Goal: Information Seeking & Learning: Find specific fact

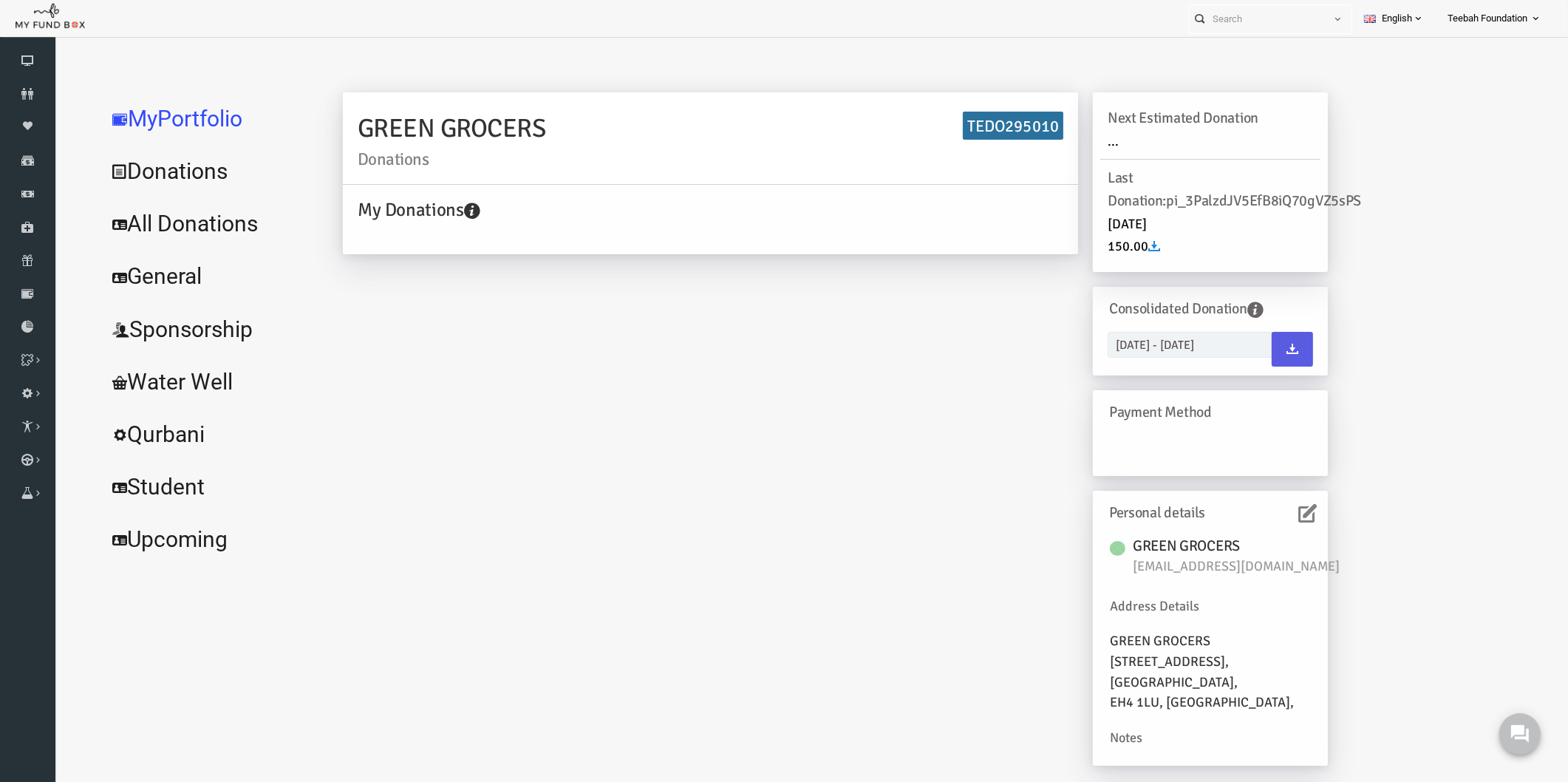
click at [468, 398] on div "GREEN GROCERS Donations TEDO295010 My Donations Get free account credit Get fre…" at bounding box center [804, 436] width 1014 height 689
click at [784, 315] on div "GREEN GROCERS Donations TEDO295010 My Donations Get free account credit Get fre…" at bounding box center [804, 436] width 1014 height 689
click at [21, 88] on icon at bounding box center [27, 94] width 55 height 12
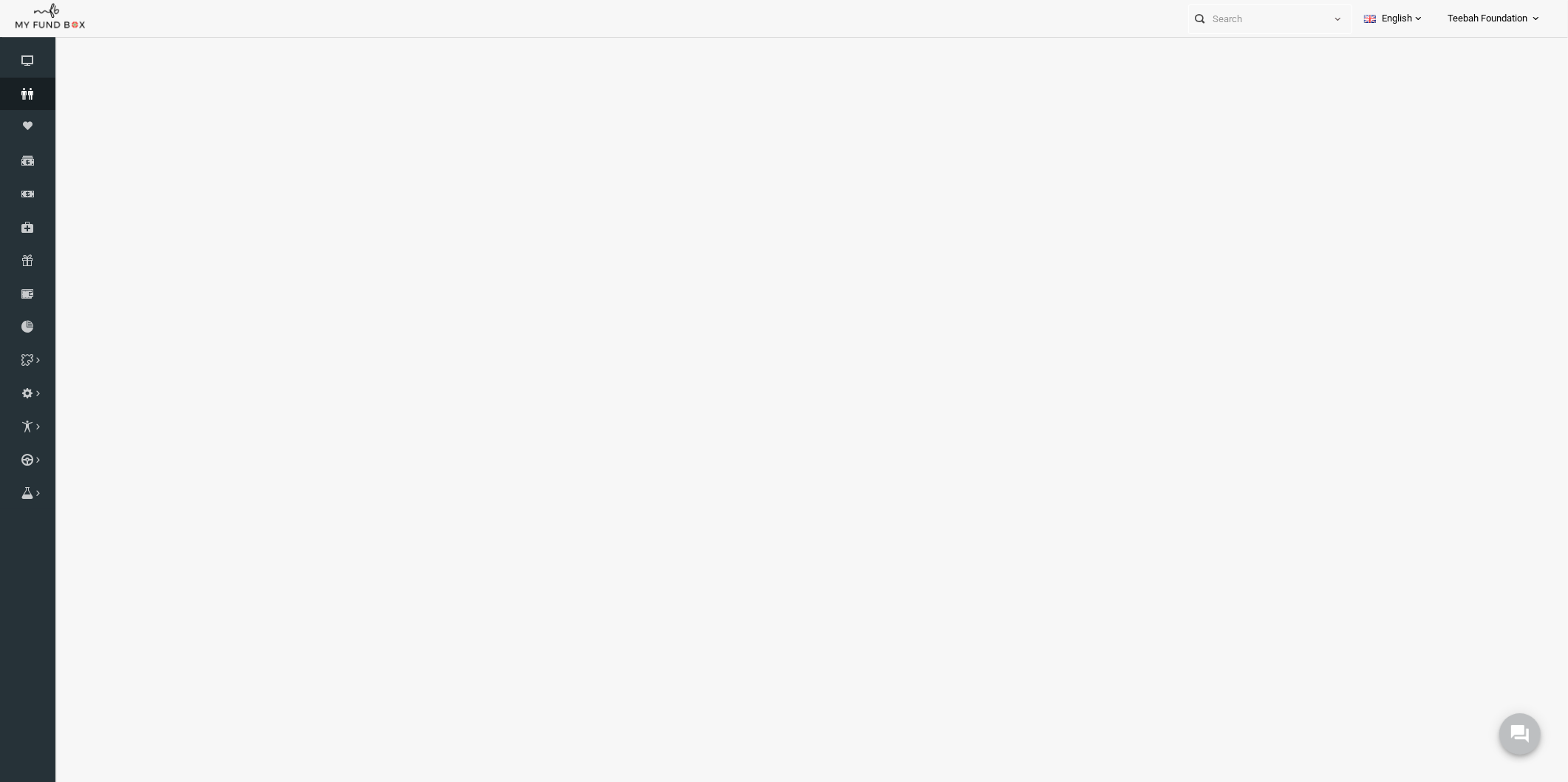
select select "100"
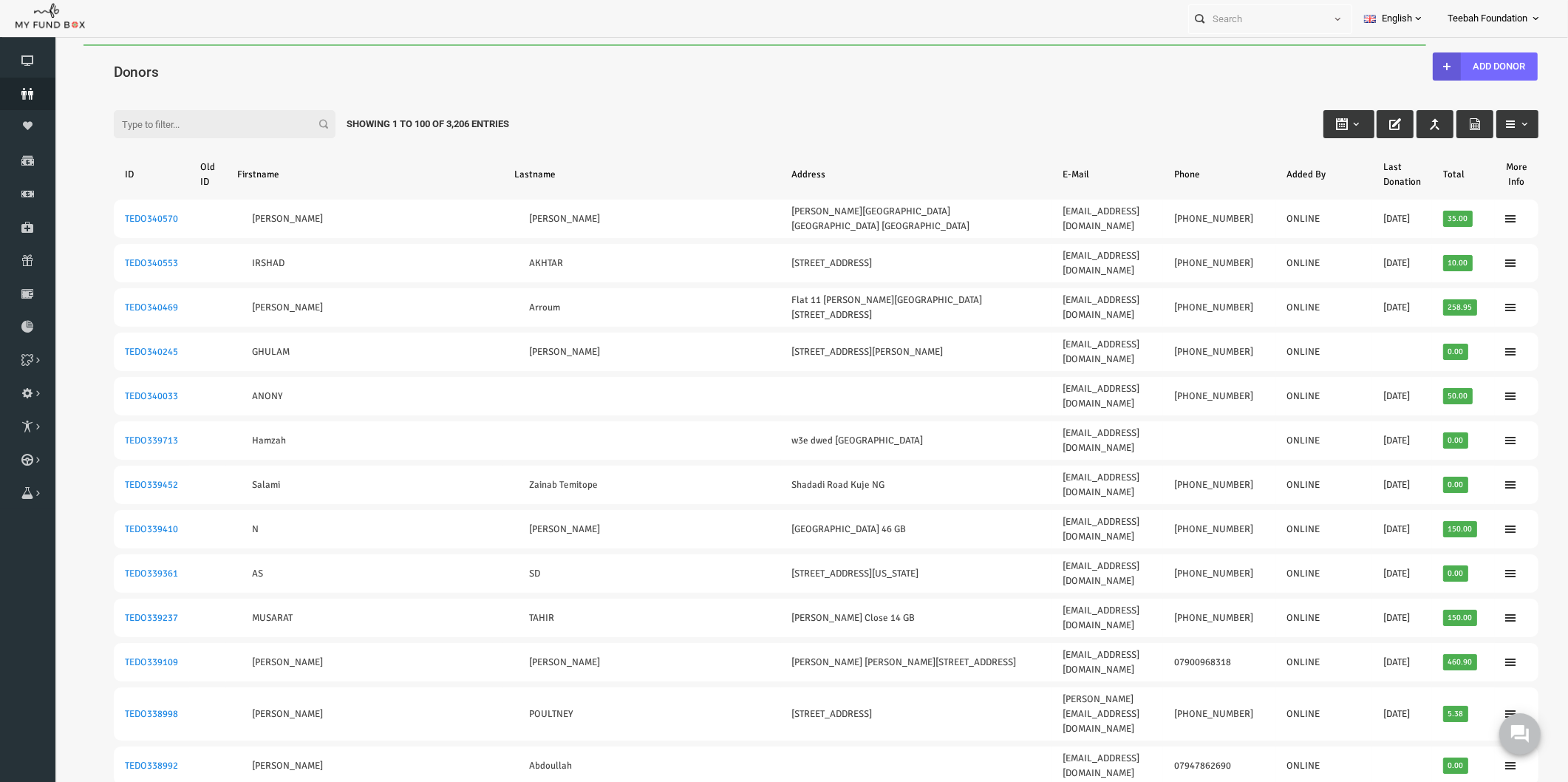
scroll to position [498, 0]
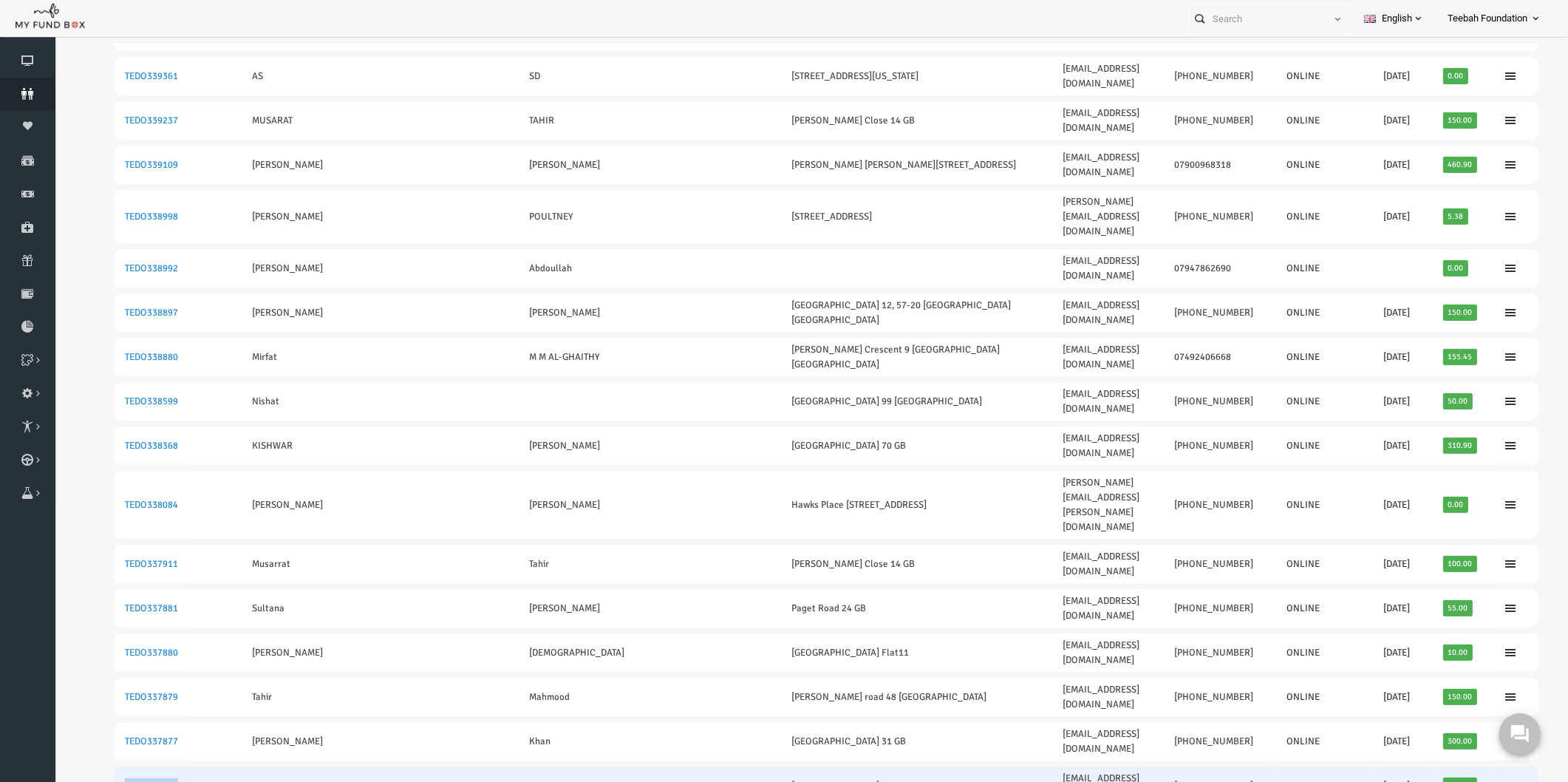
drag, startPoint x: 152, startPoint y: 429, endPoint x: 92, endPoint y: 429, distance: 60.0
click at [92, 766] on td "TEDO337876" at bounding box center [121, 785] width 76 height 38
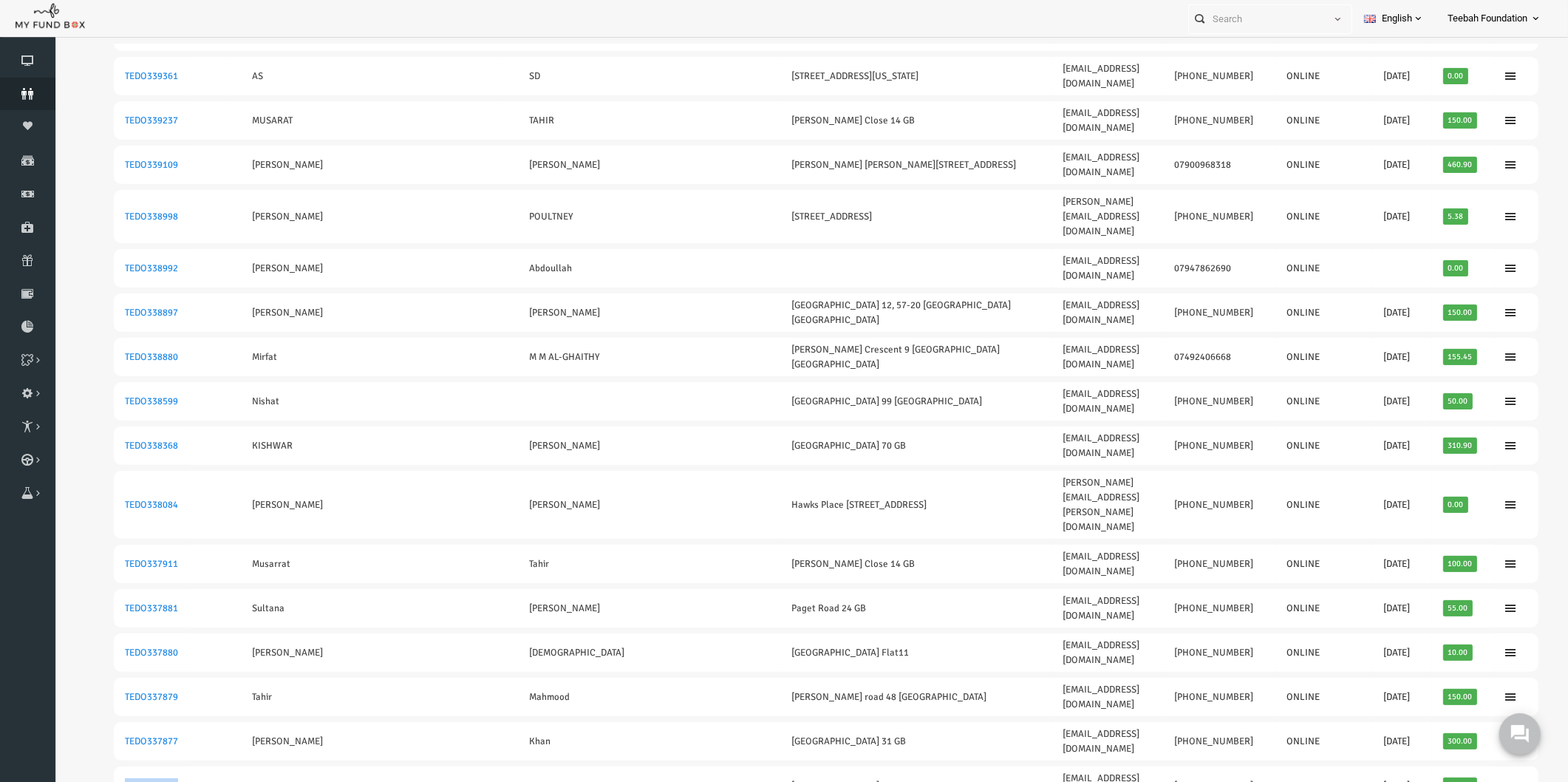
copy link "TEDO337876"
click at [1518, 730] on use at bounding box center [1520, 734] width 20 height 20
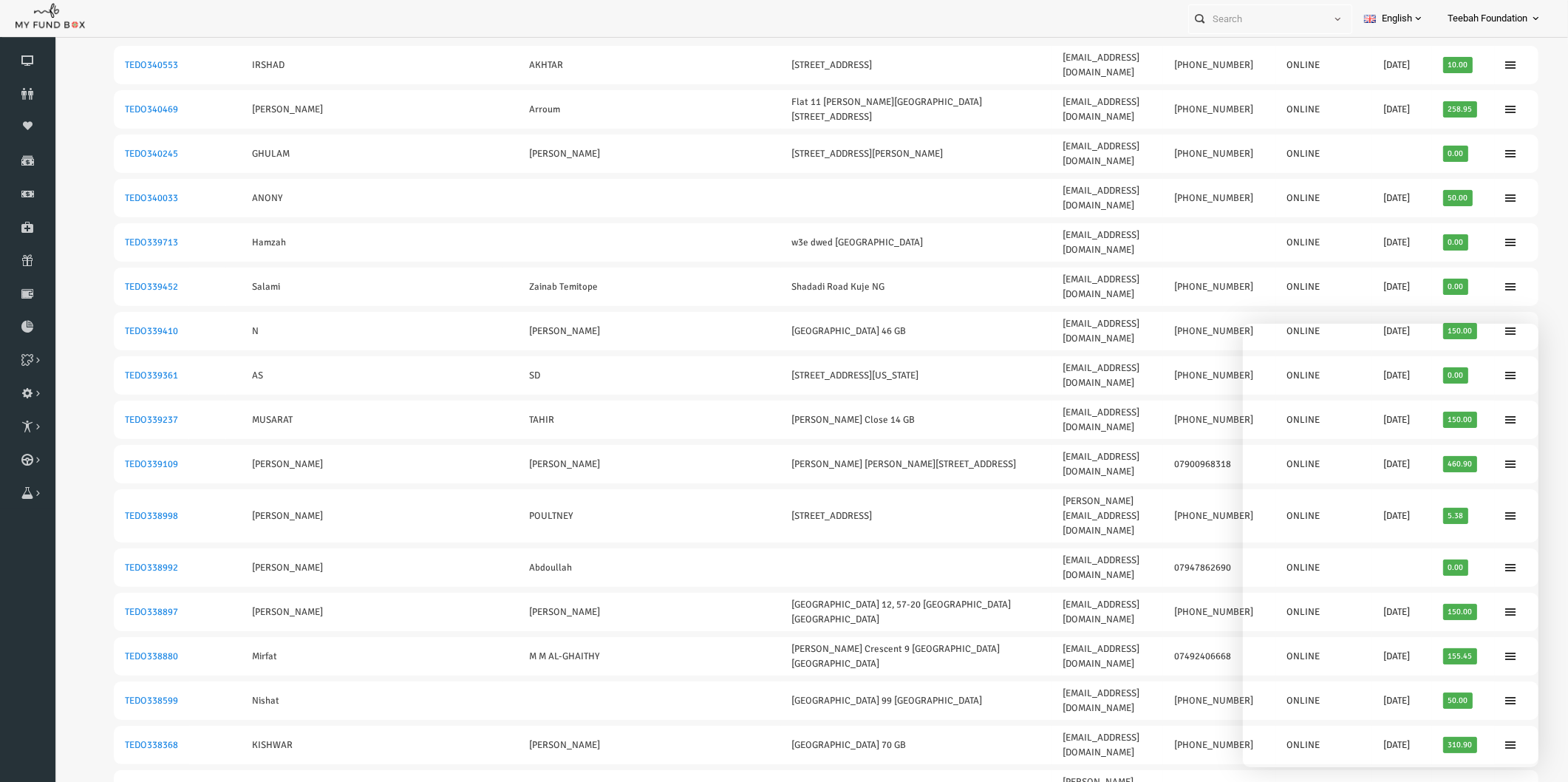
scroll to position [0, 0]
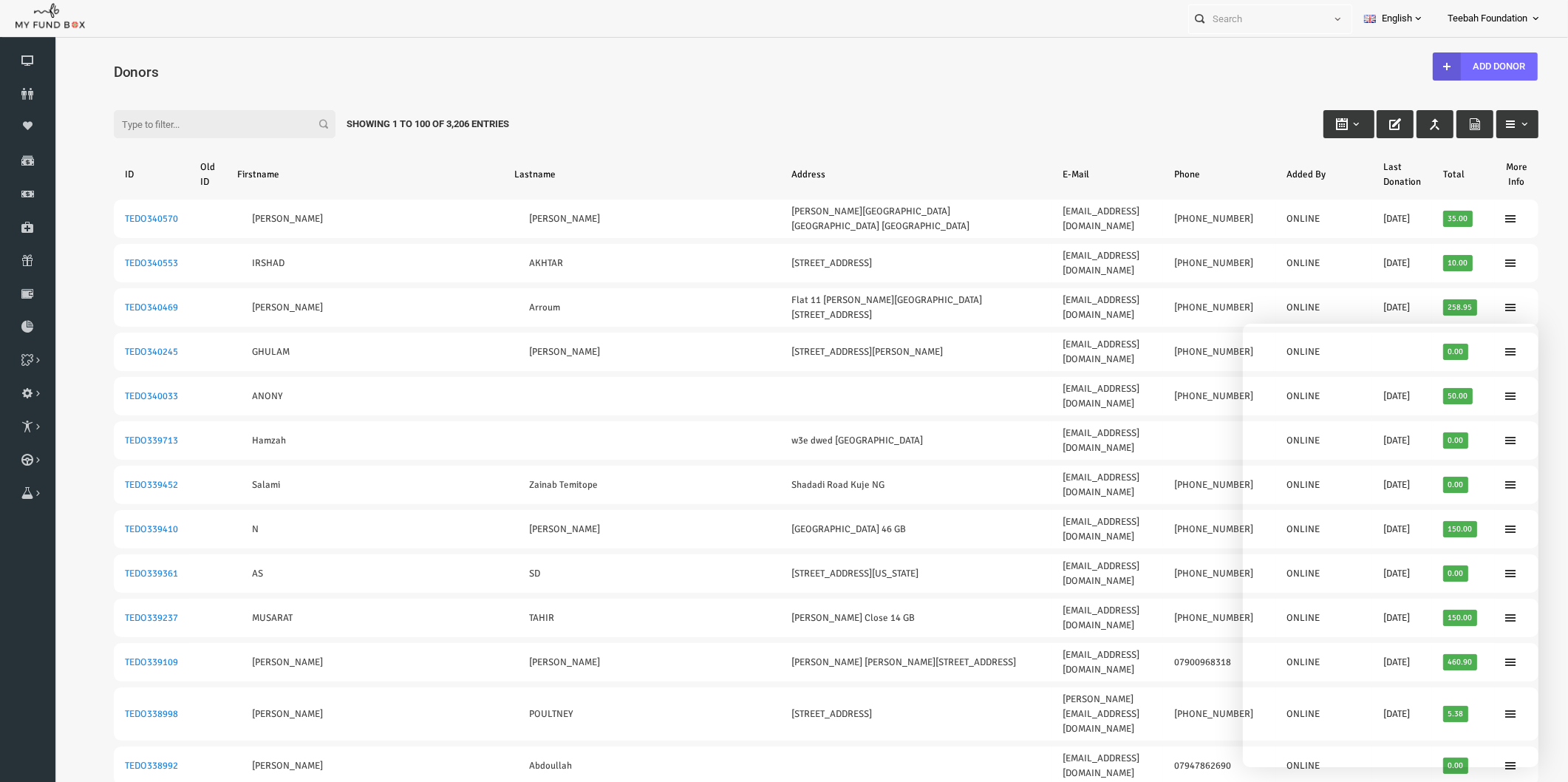
click at [194, 126] on input "Filter:" at bounding box center [194, 124] width 222 height 28
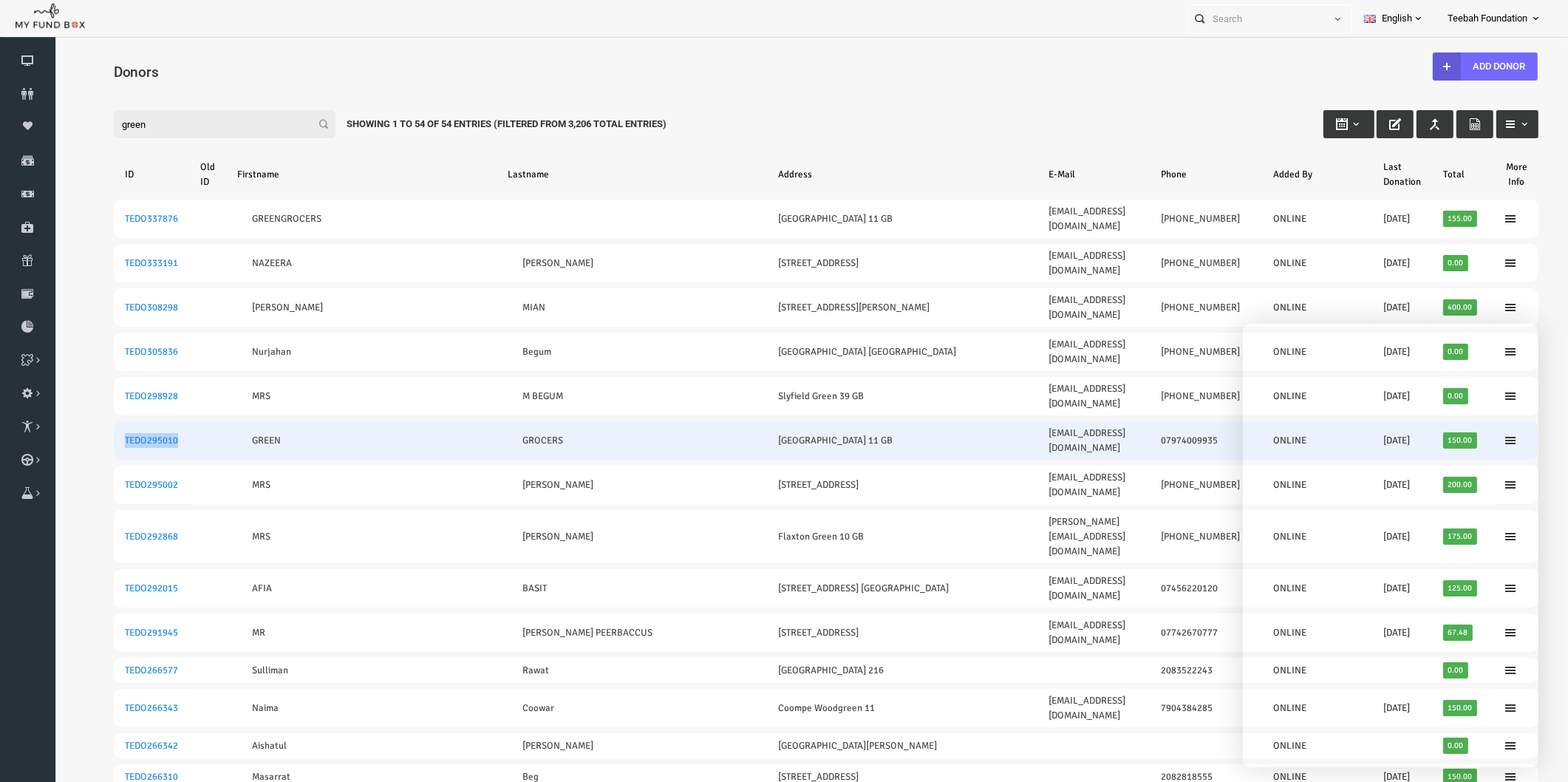
drag, startPoint x: 154, startPoint y: 375, endPoint x: 93, endPoint y: 380, distance: 61.2
click at [93, 421] on td "TEDO295010" at bounding box center [121, 440] width 76 height 38
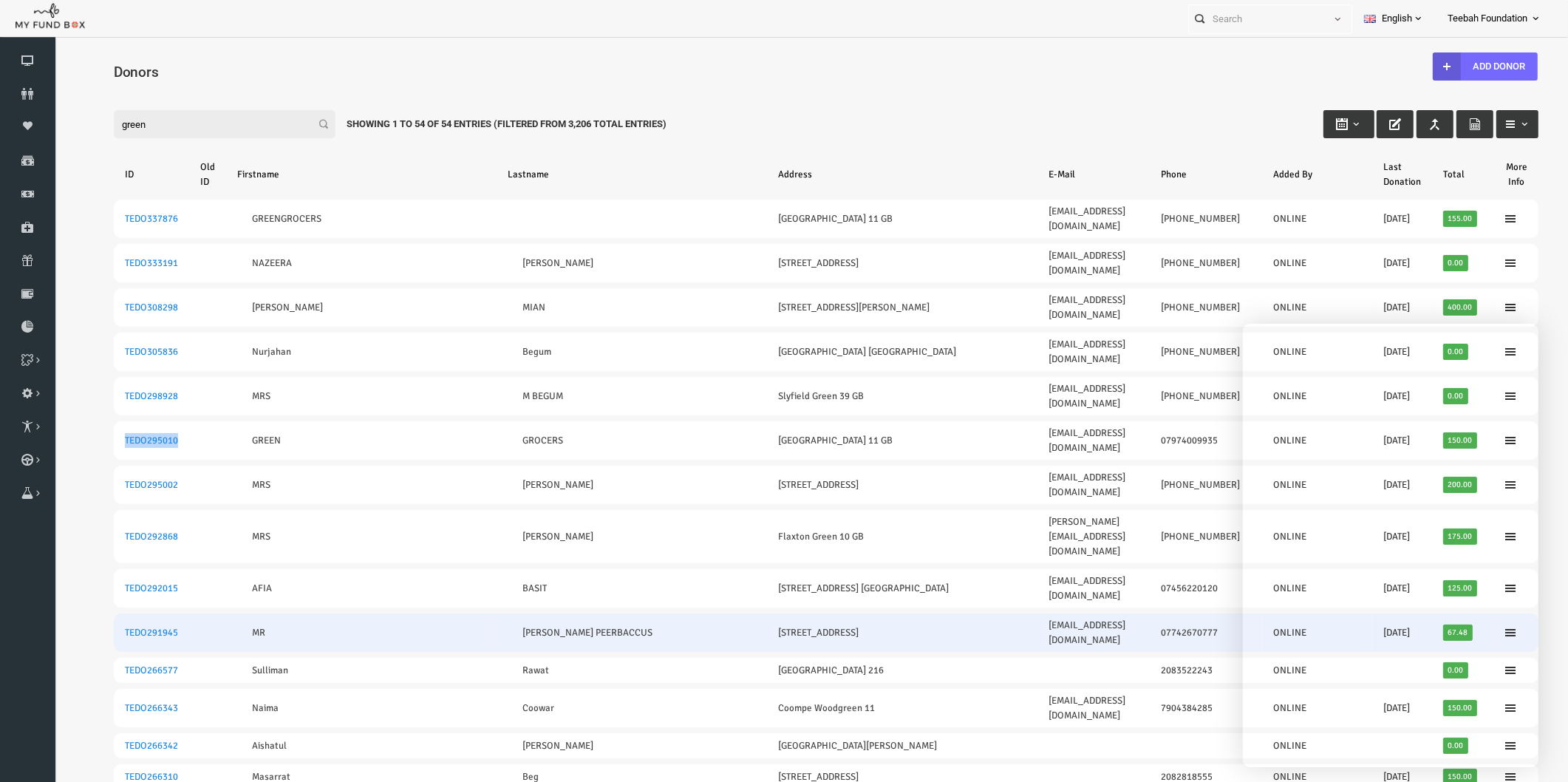
copy link "TEDO295010"
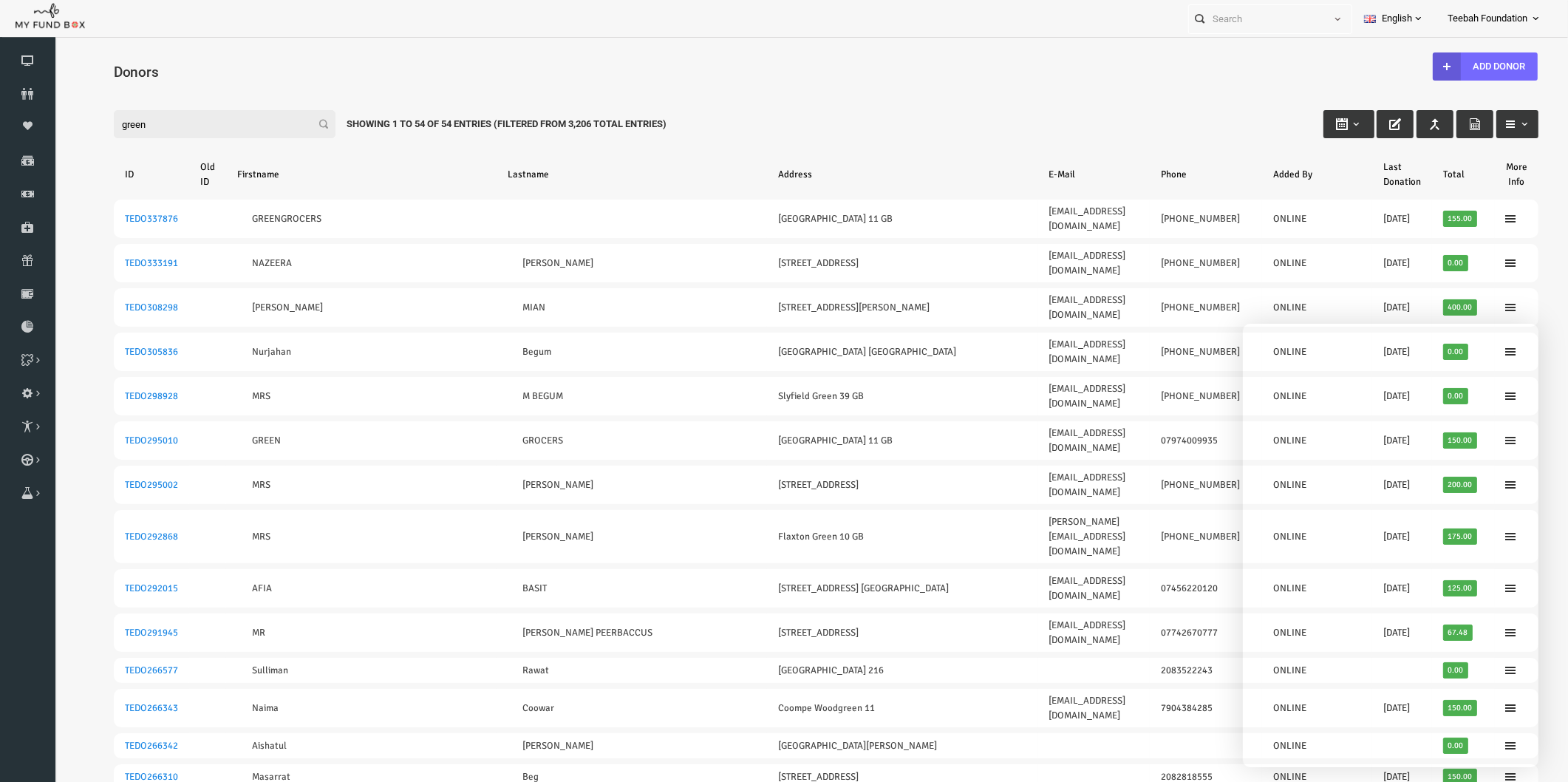
click at [122, 127] on input "green" at bounding box center [194, 124] width 222 height 28
drag, startPoint x: 137, startPoint y: 119, endPoint x: 54, endPoint y: 118, distance: 83.0
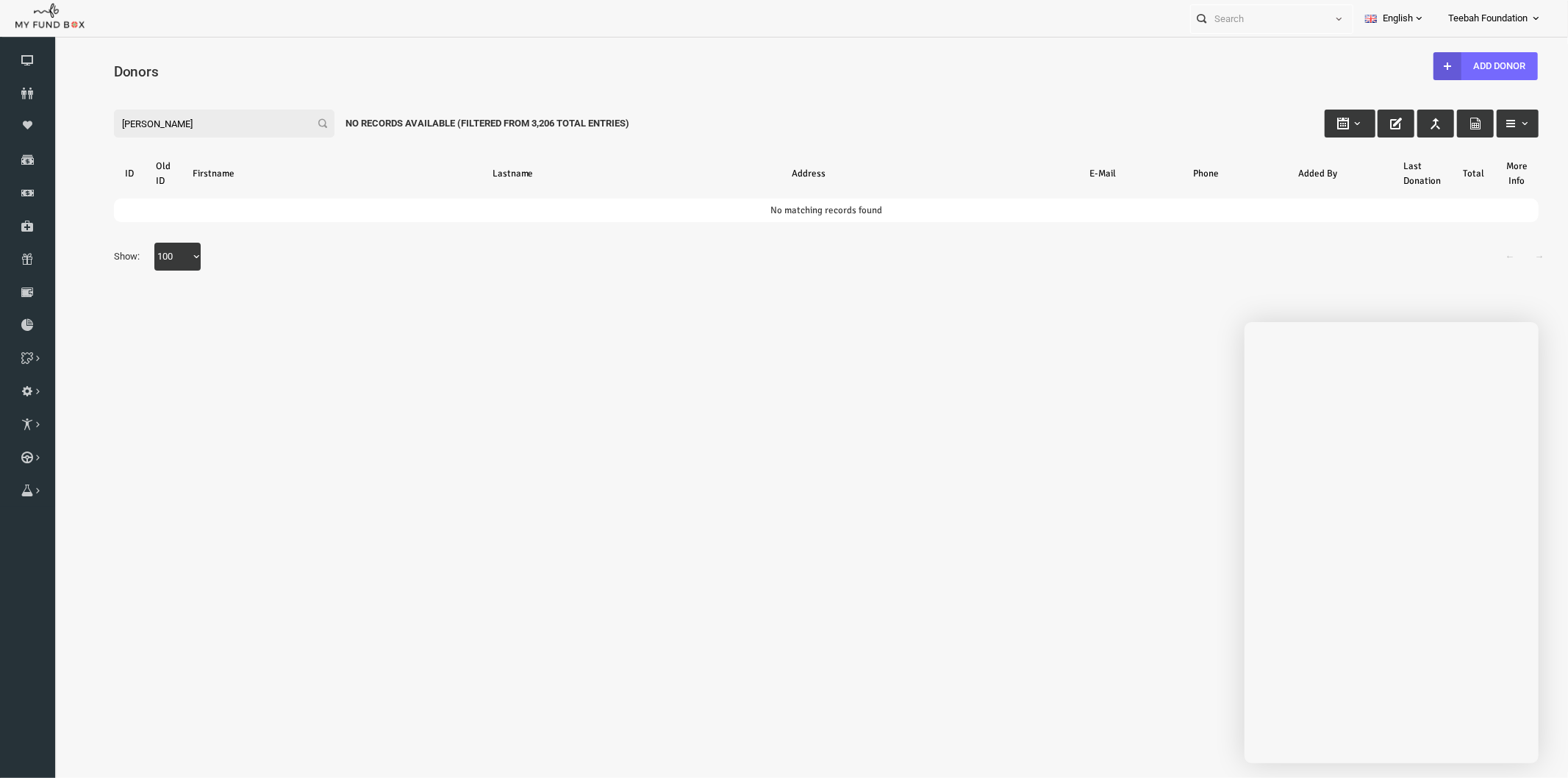
drag, startPoint x: 148, startPoint y: 125, endPoint x: 108, endPoint y: 174, distance: 63.3
click at [54, 130] on html "Donor Not Found Beneficiary Not Found Partner Not Found!!!! Please Fill out thi…" at bounding box center [795, 407] width 1484 height 728
drag, startPoint x: 164, startPoint y: 123, endPoint x: 30, endPoint y: 125, distance: 134.0
click at [54, 125] on html "Donor Not Found Beneficiary Not Found Partner Not Found!!!! Please Fill out thi…" at bounding box center [795, 407] width 1484 height 728
click at [96, 117] on input "tttariq" at bounding box center [193, 122] width 221 height 28
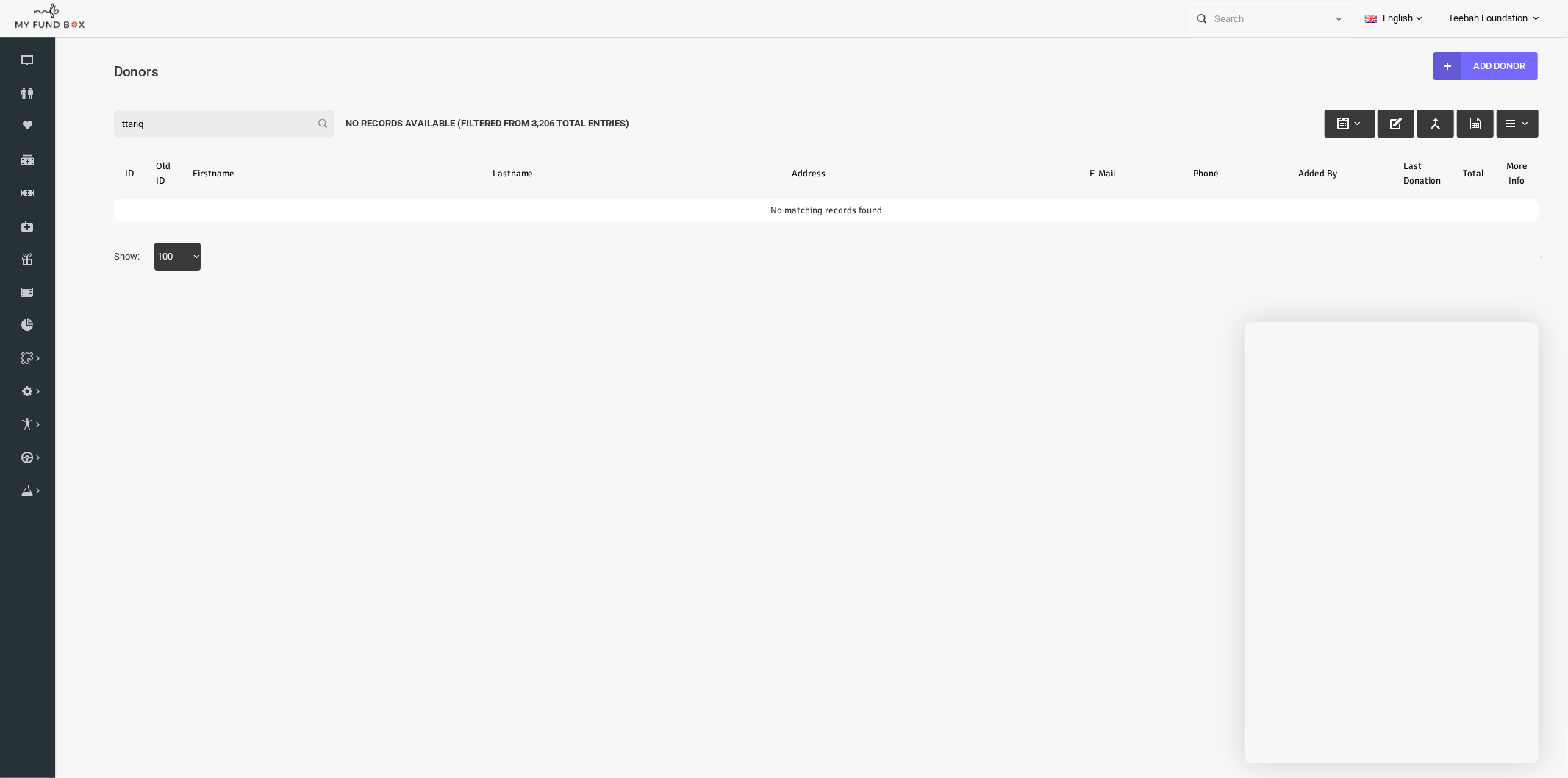
drag, startPoint x: 132, startPoint y: 123, endPoint x: 71, endPoint y: 126, distance: 61.1
click at [71, 126] on div "Filter: ttariq No records available (Filtered From 3,206 Total Entries)" at bounding box center [795, 108] width 1455 height 40
type input "ttariq"
click at [22, 165] on link "Donations" at bounding box center [27, 159] width 55 height 32
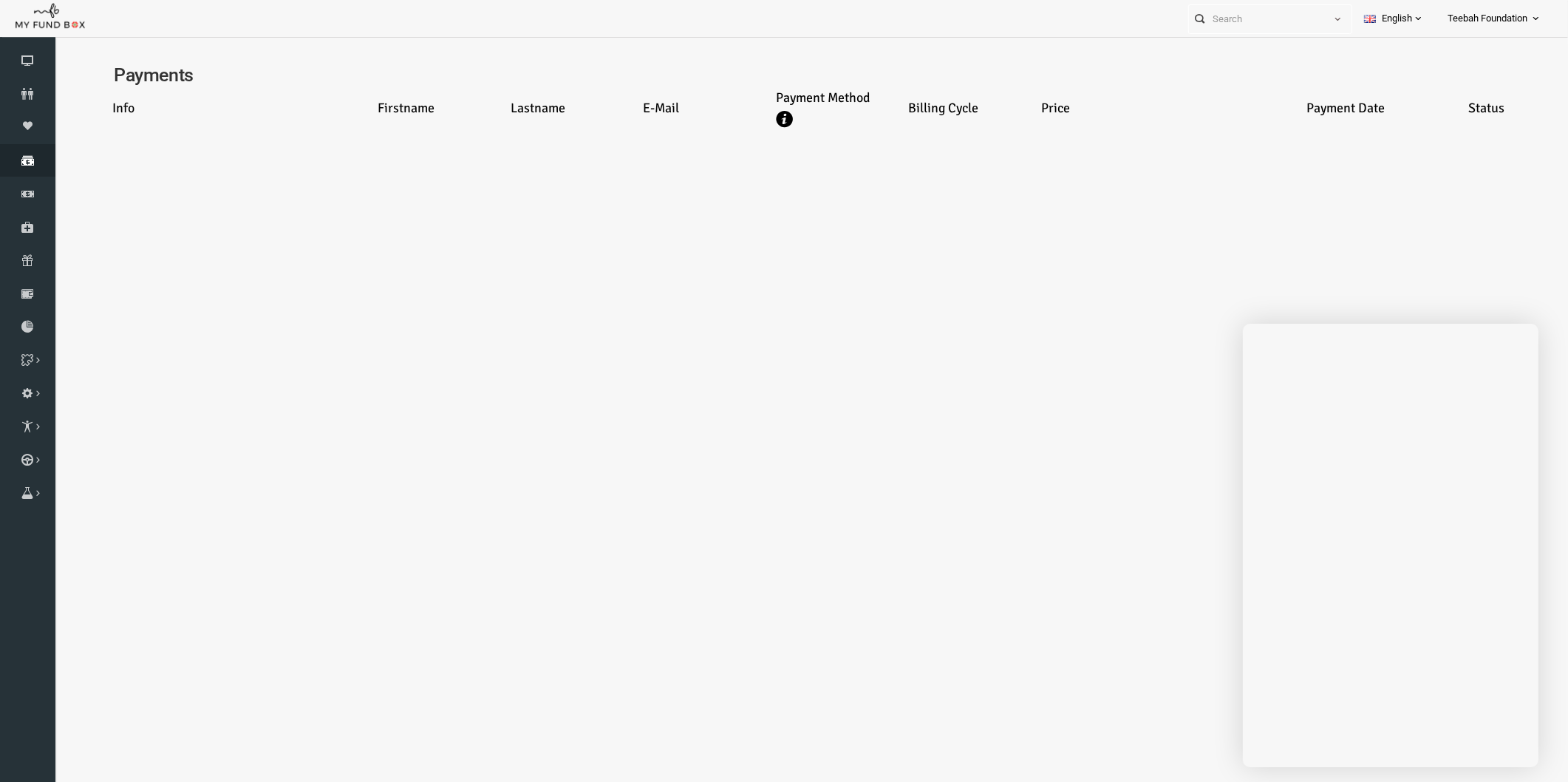
select select "100"
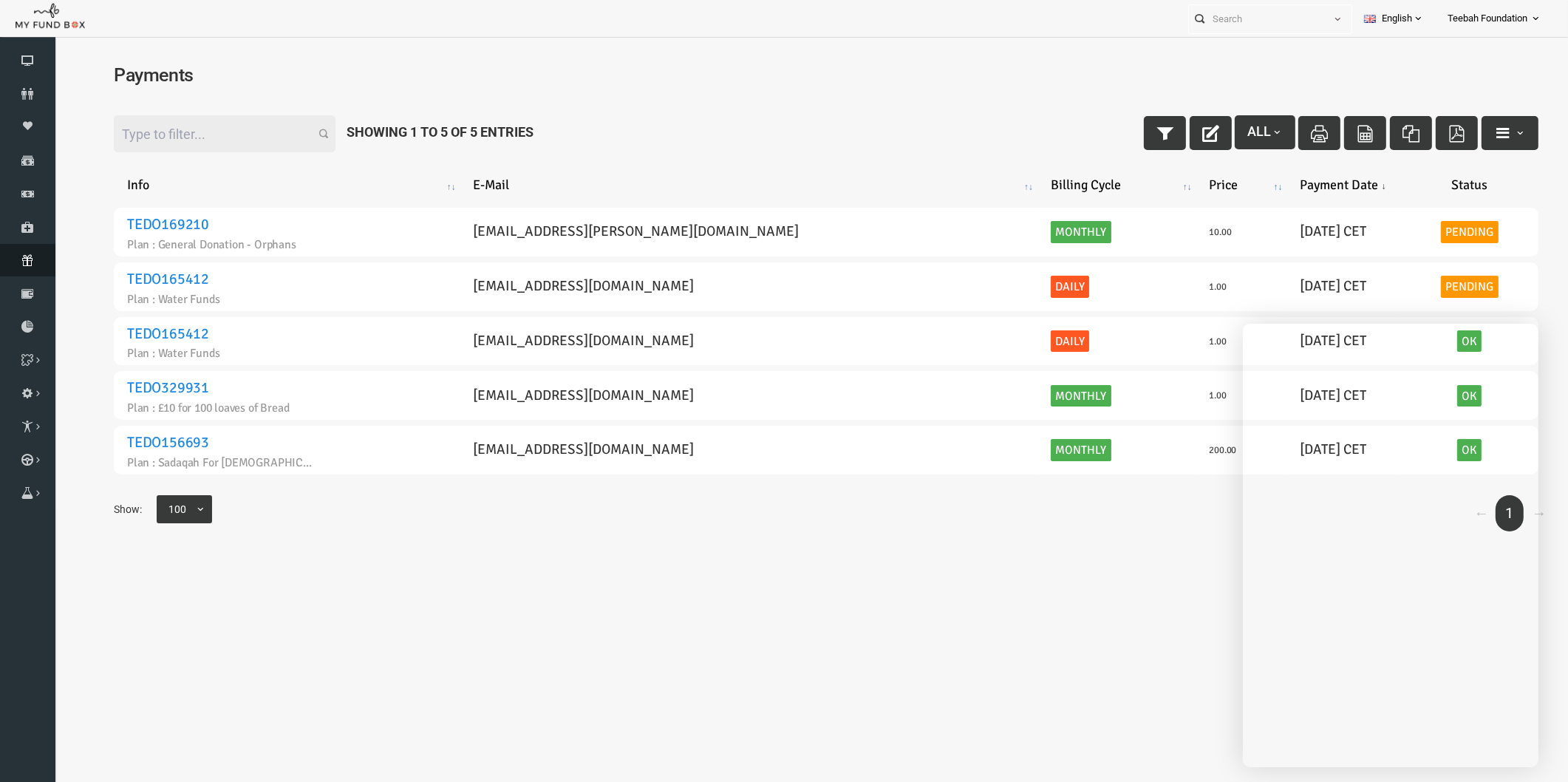
click at [27, 255] on icon at bounding box center [27, 260] width 55 height 12
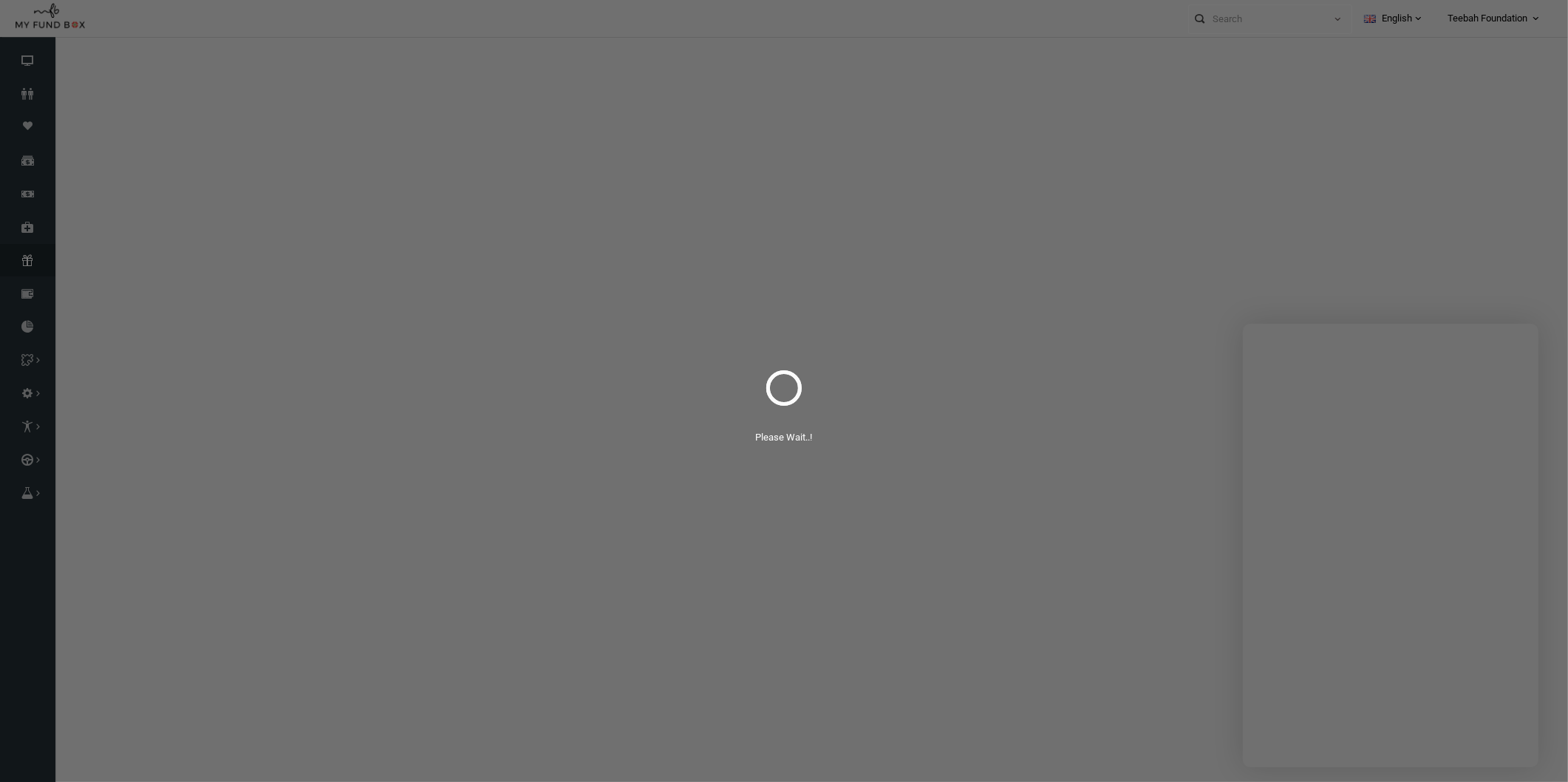
select select "100"
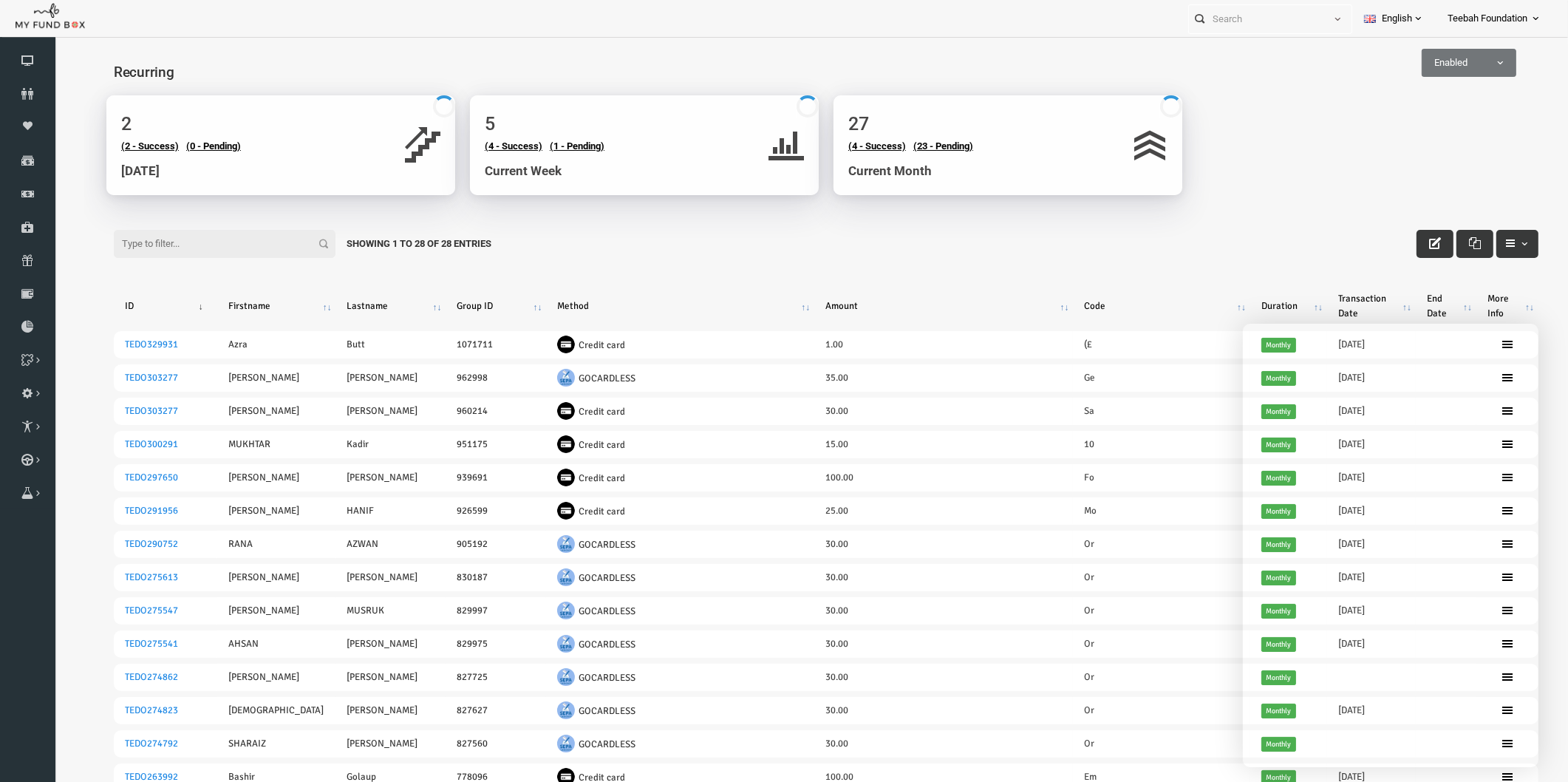
click at [358, 67] on h4 "Recurring" at bounding box center [803, 72] width 1439 height 22
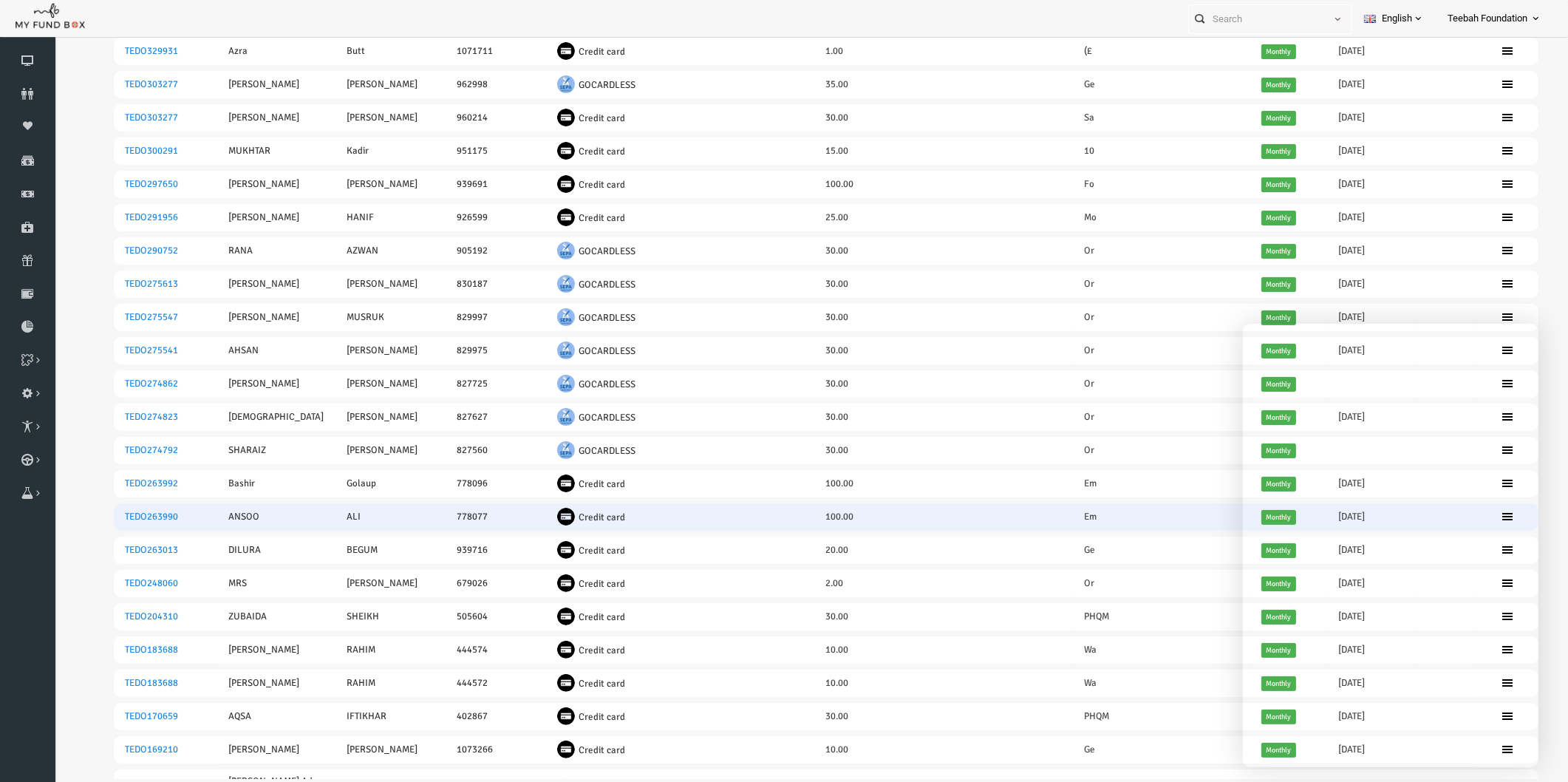
scroll to position [252, 0]
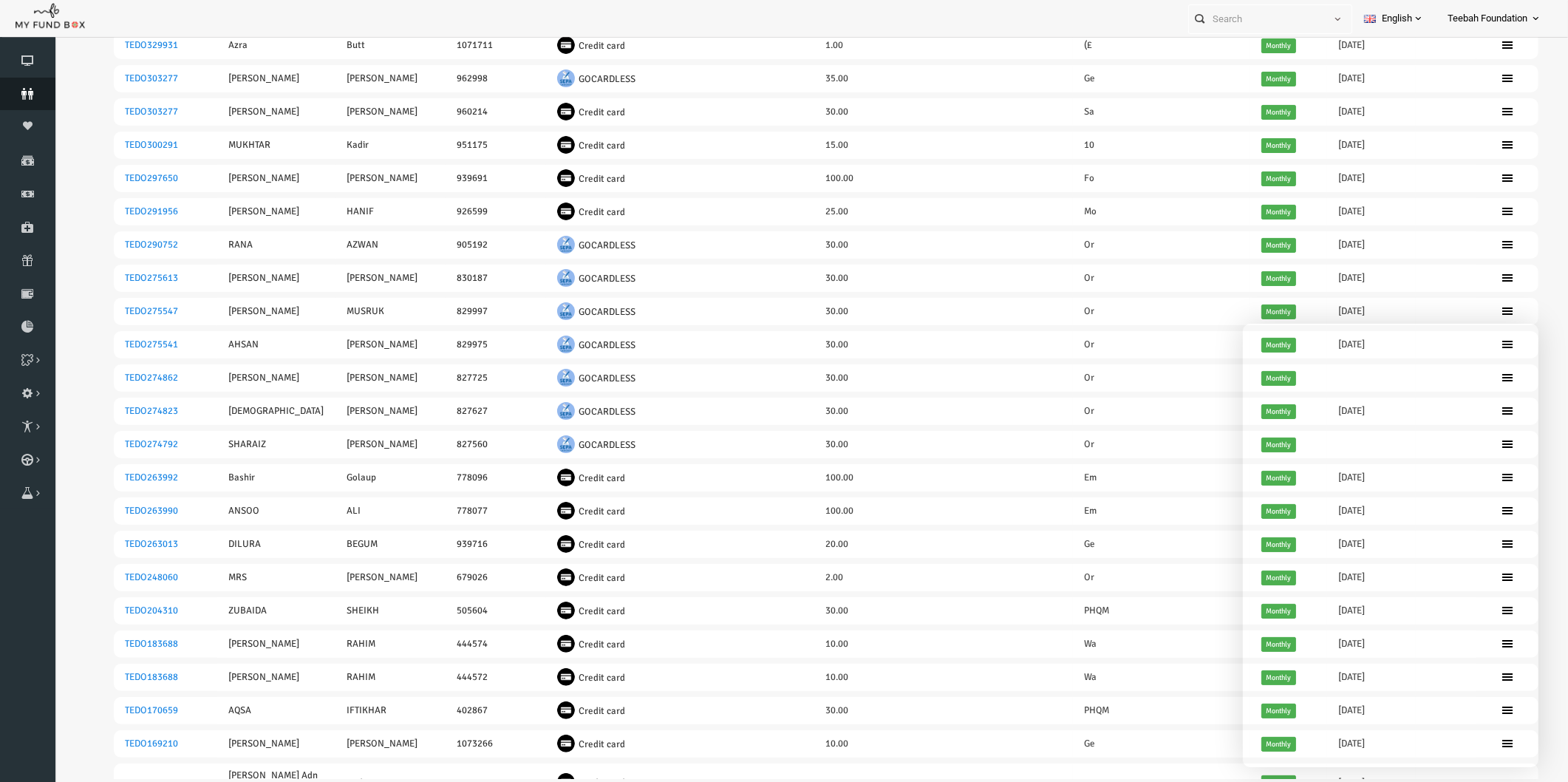
click at [25, 96] on icon at bounding box center [27, 94] width 55 height 12
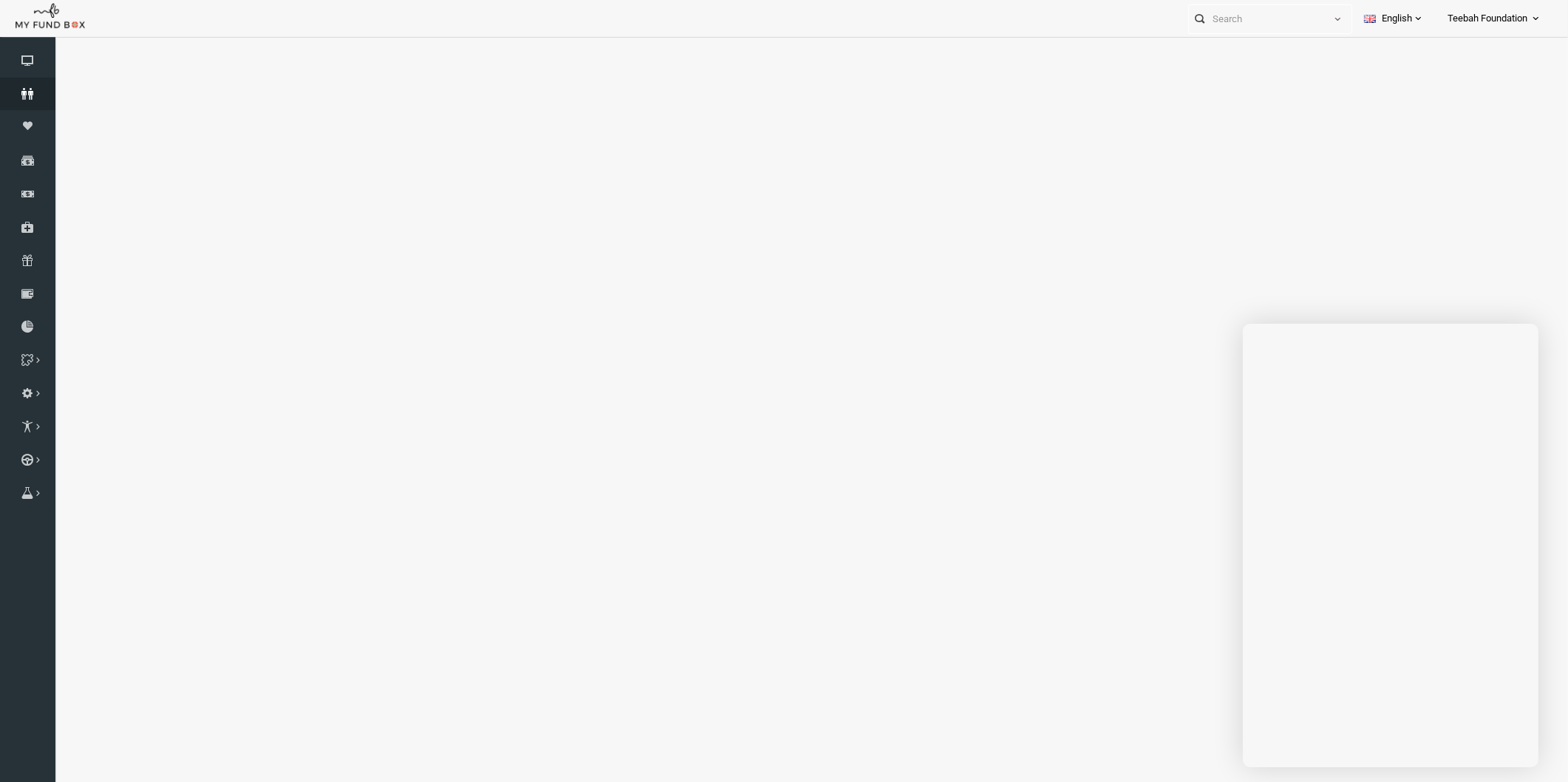
select select "100"
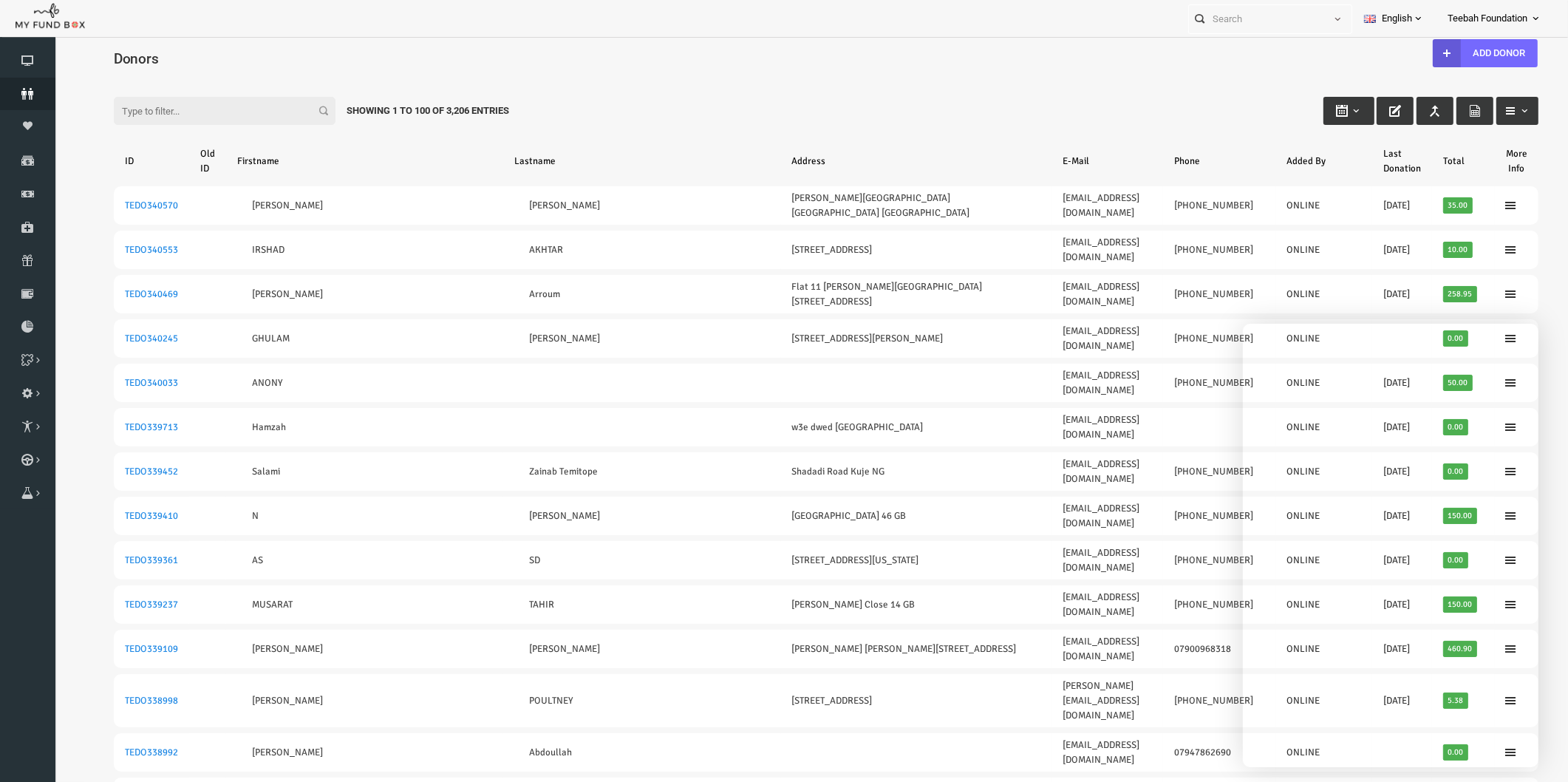
scroll to position [2, 0]
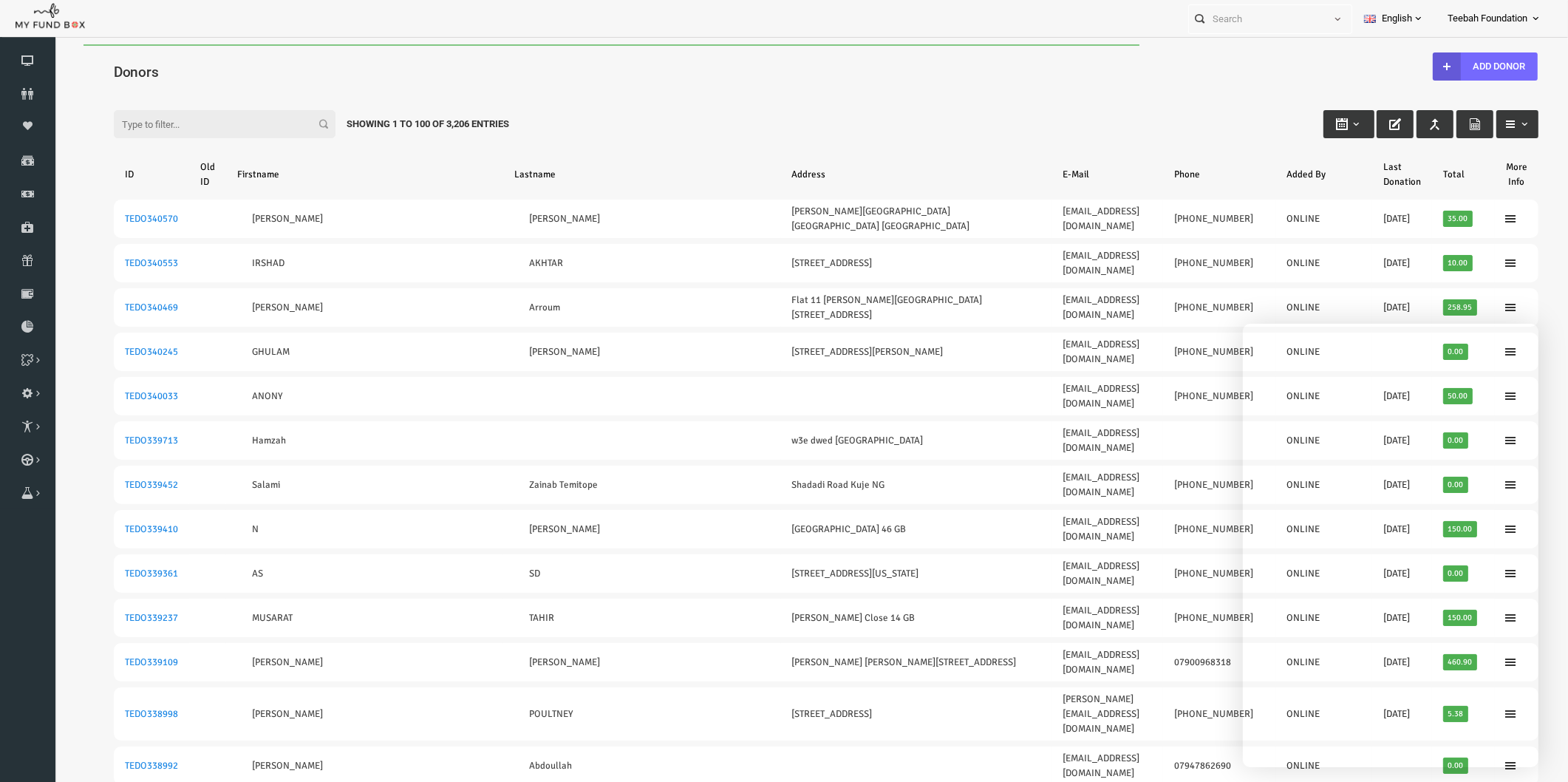
click at [146, 122] on input "Filter:" at bounding box center [194, 124] width 222 height 28
paste input "[PERSON_NAME]"
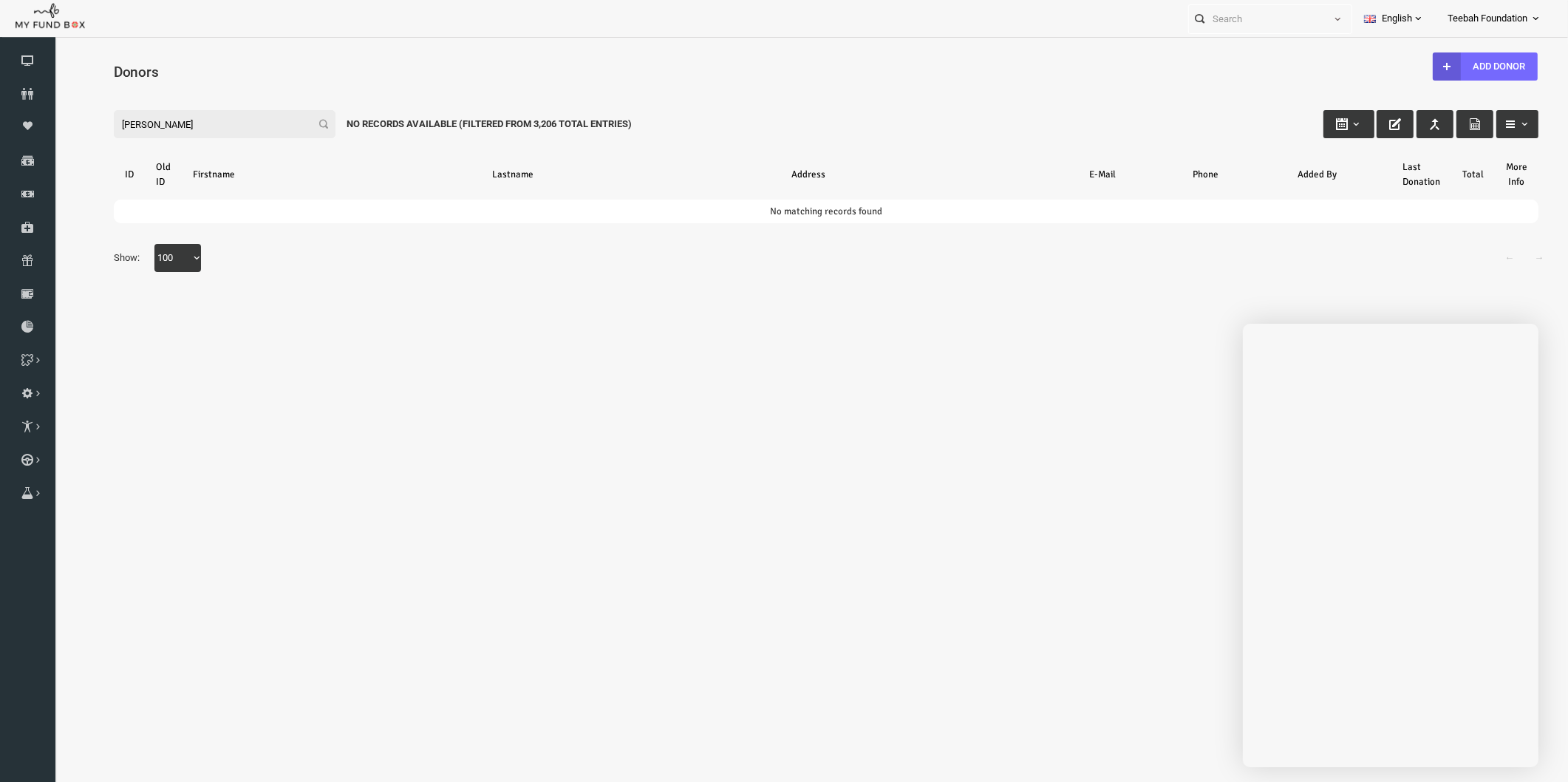
drag, startPoint x: 254, startPoint y: 121, endPoint x: 7, endPoint y: 124, distance: 247.0
click at [54, 124] on html "Donor Not Found Beneficiary Not Found Partner Not Found!!!! Please Fill out thi…" at bounding box center [795, 430] width 1484 height 773
paste input "[EMAIL_ADDRESS][DOMAIN_NAME]"
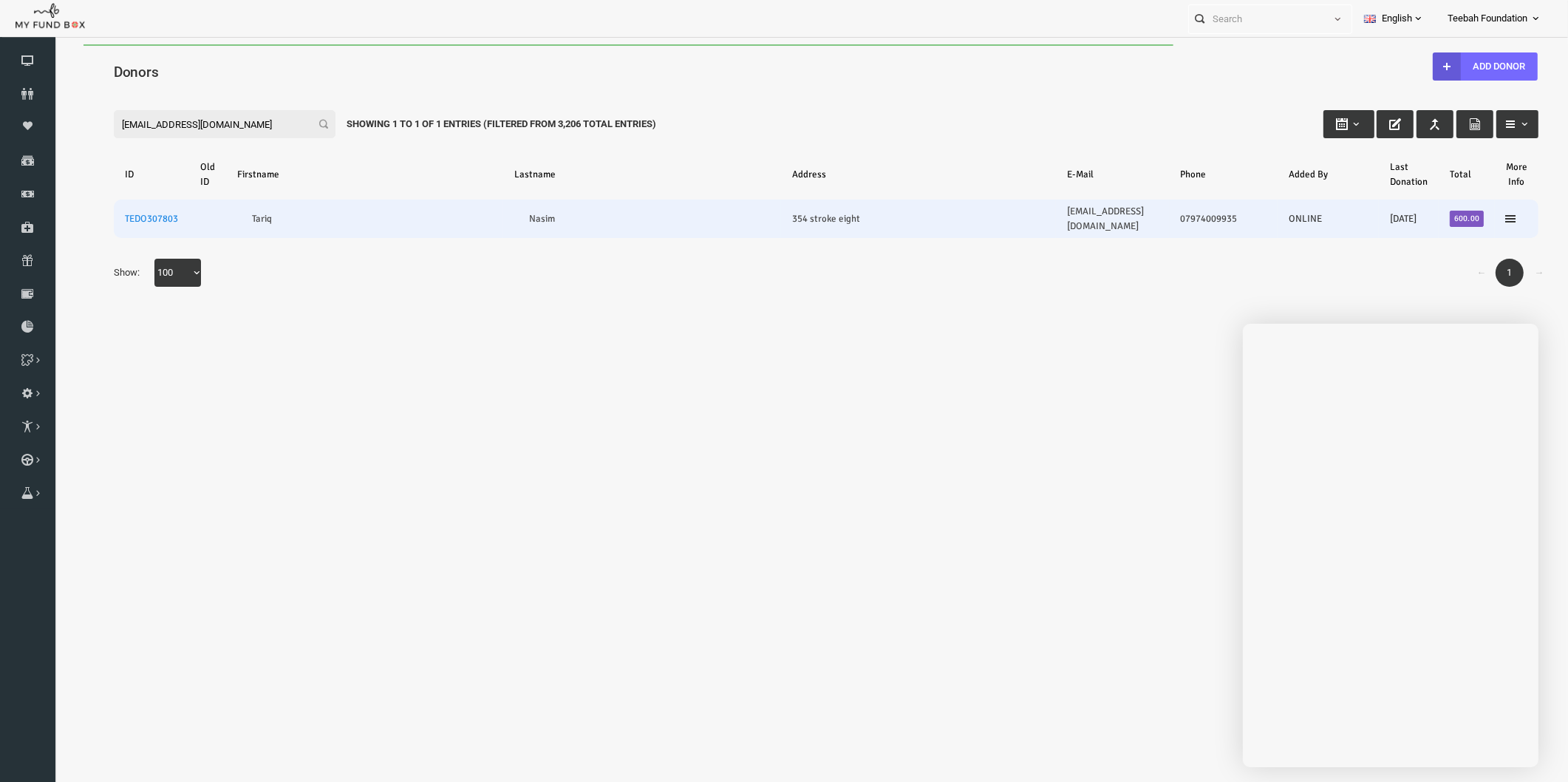
type input "[EMAIL_ADDRESS][DOMAIN_NAME]"
click at [104, 204] on td "TEDO307803" at bounding box center [121, 218] width 76 height 38
click at [125, 213] on link "TEDO307803" at bounding box center [121, 219] width 53 height 12
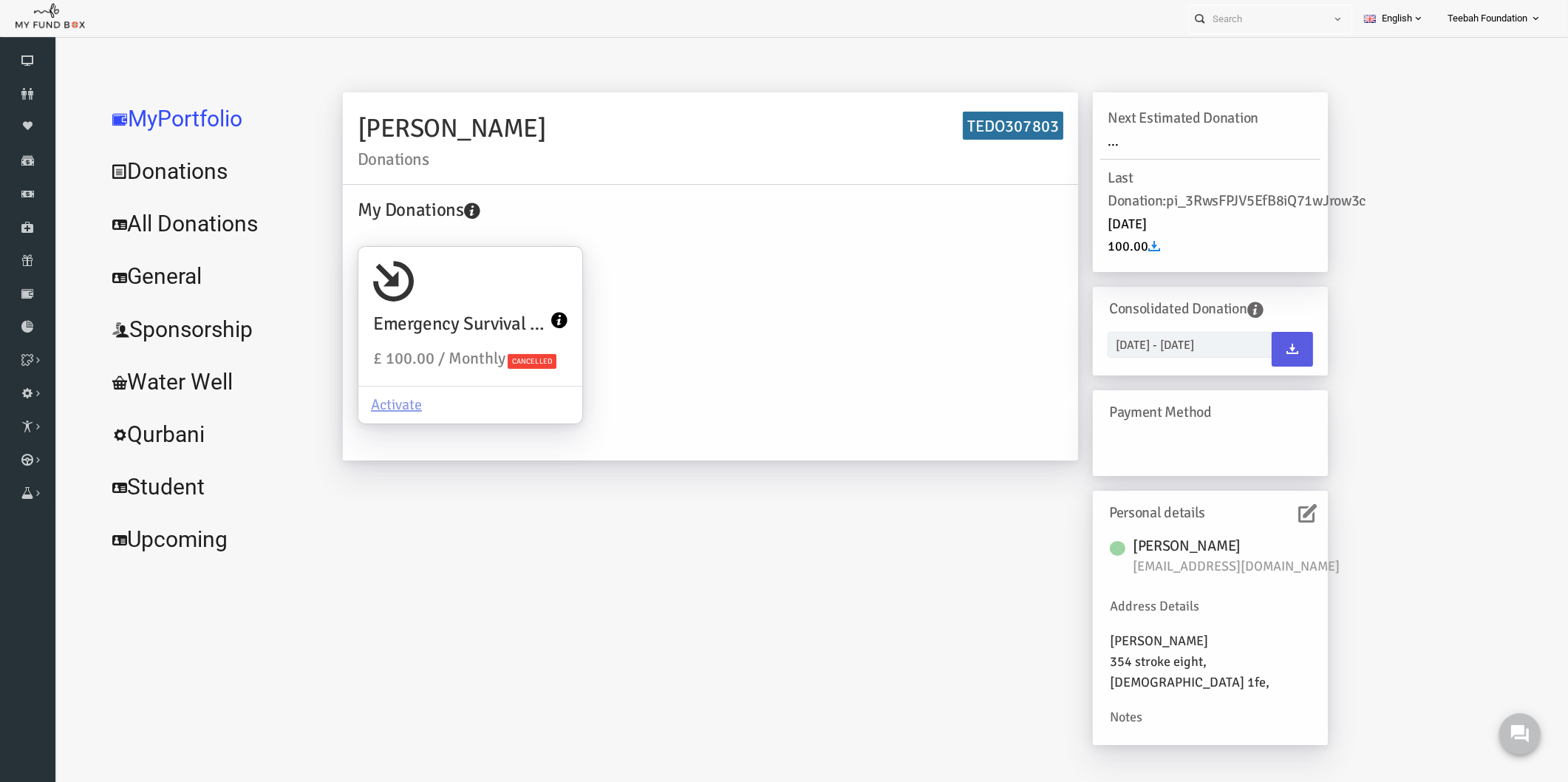
click at [1269, 510] on icon at bounding box center [1276, 513] width 19 height 19
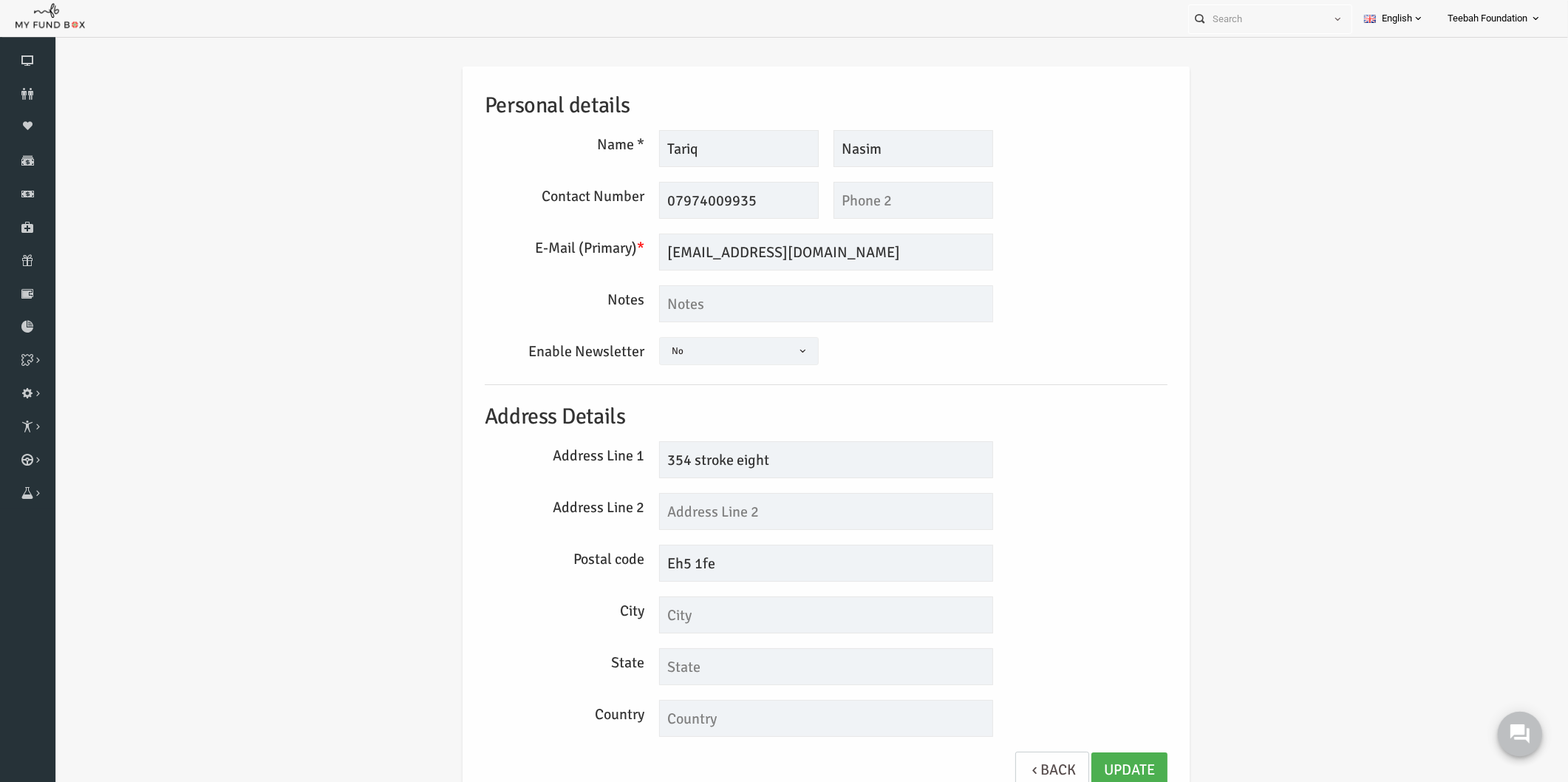
drag, startPoint x: 1513, startPoint y: 732, endPoint x: 2997, endPoint y: 1432, distance: 1640.8
click at [1513, 732] on use at bounding box center [1520, 734] width 20 height 20
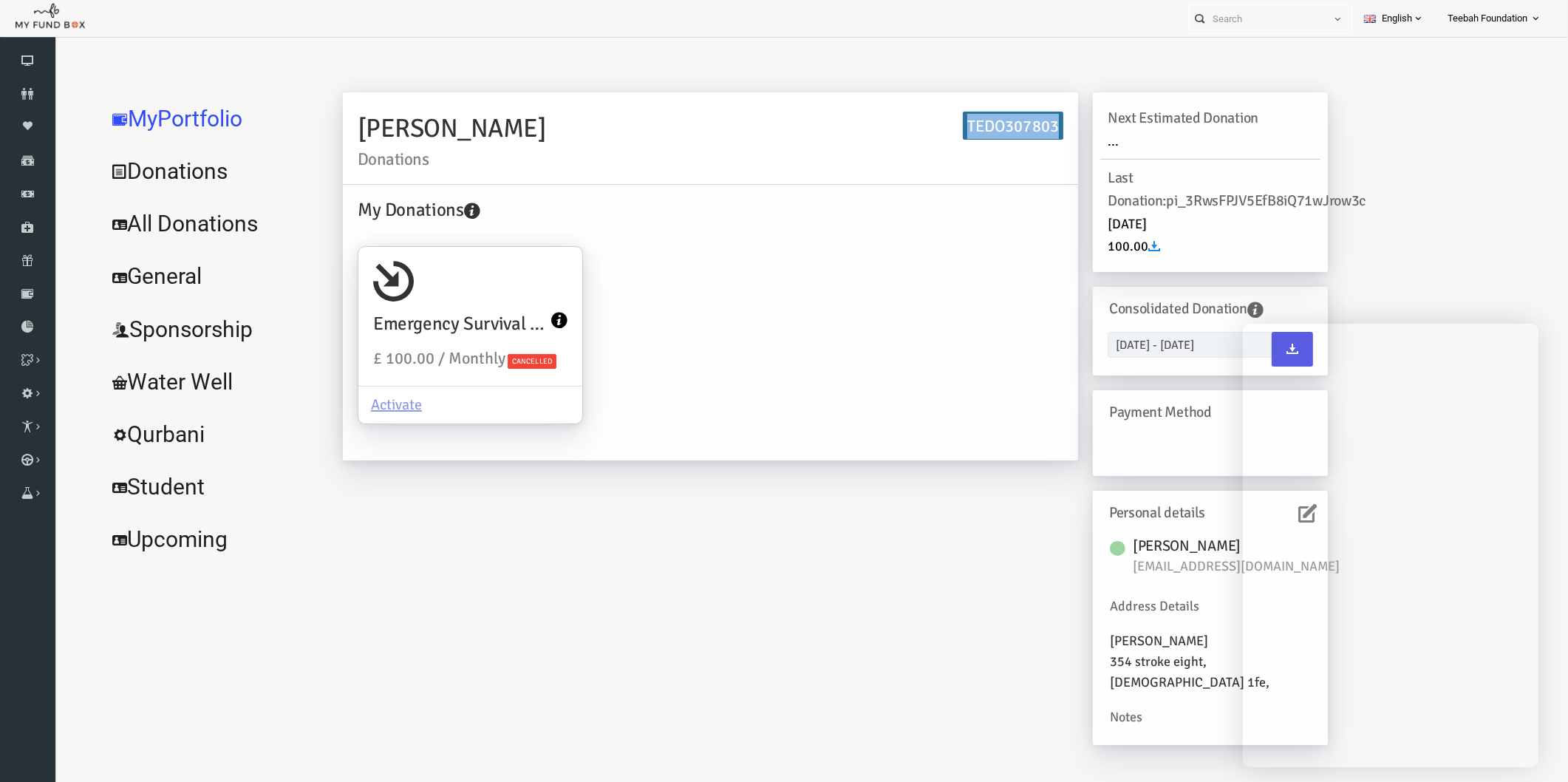
drag, startPoint x: 1025, startPoint y: 124, endPoint x: 940, endPoint y: 124, distance: 85.0
click at [940, 124] on h6 "TEDO307803" at bounding box center [983, 126] width 100 height 28
copy h6 "TEDO307803"
click at [636, 540] on div "[PERSON_NAME] Donations TEDO307803 My Donations Emergency Survival Kit £ 100.00…" at bounding box center [804, 426] width 1014 height 668
click at [31, 84] on link "Donors" at bounding box center [27, 93] width 55 height 32
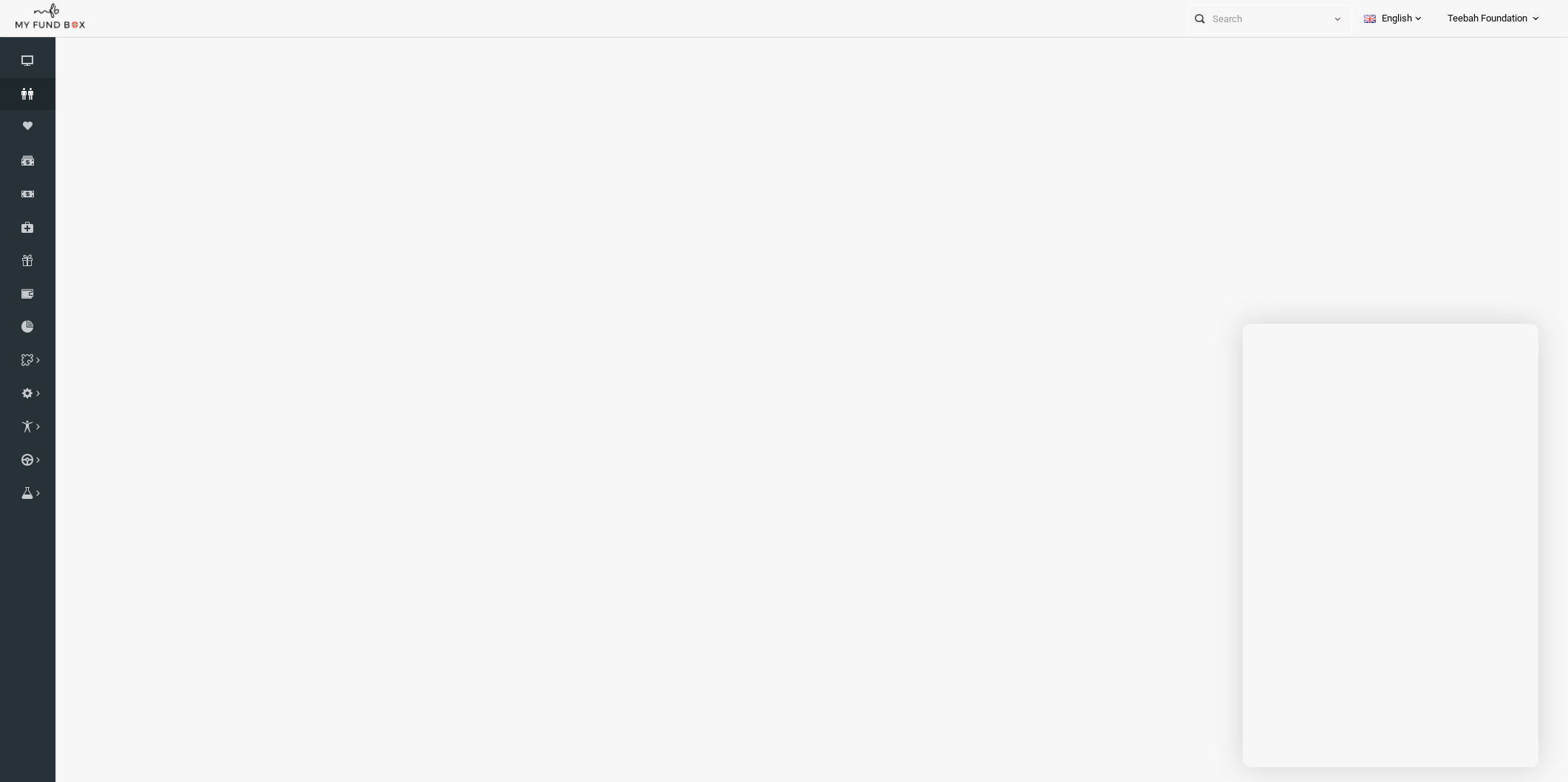
select select "100"
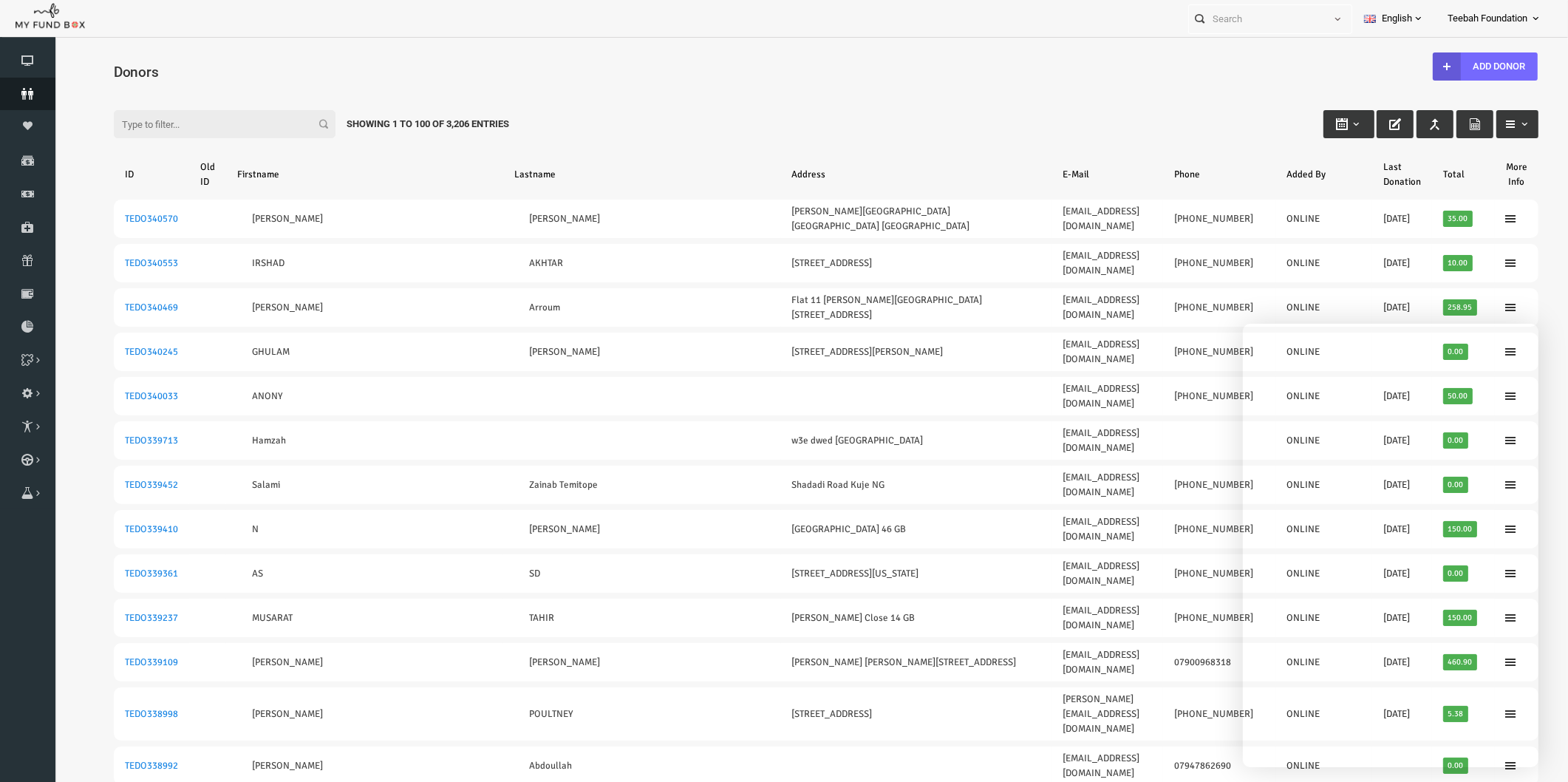
click at [37, 94] on icon at bounding box center [27, 94] width 55 height 12
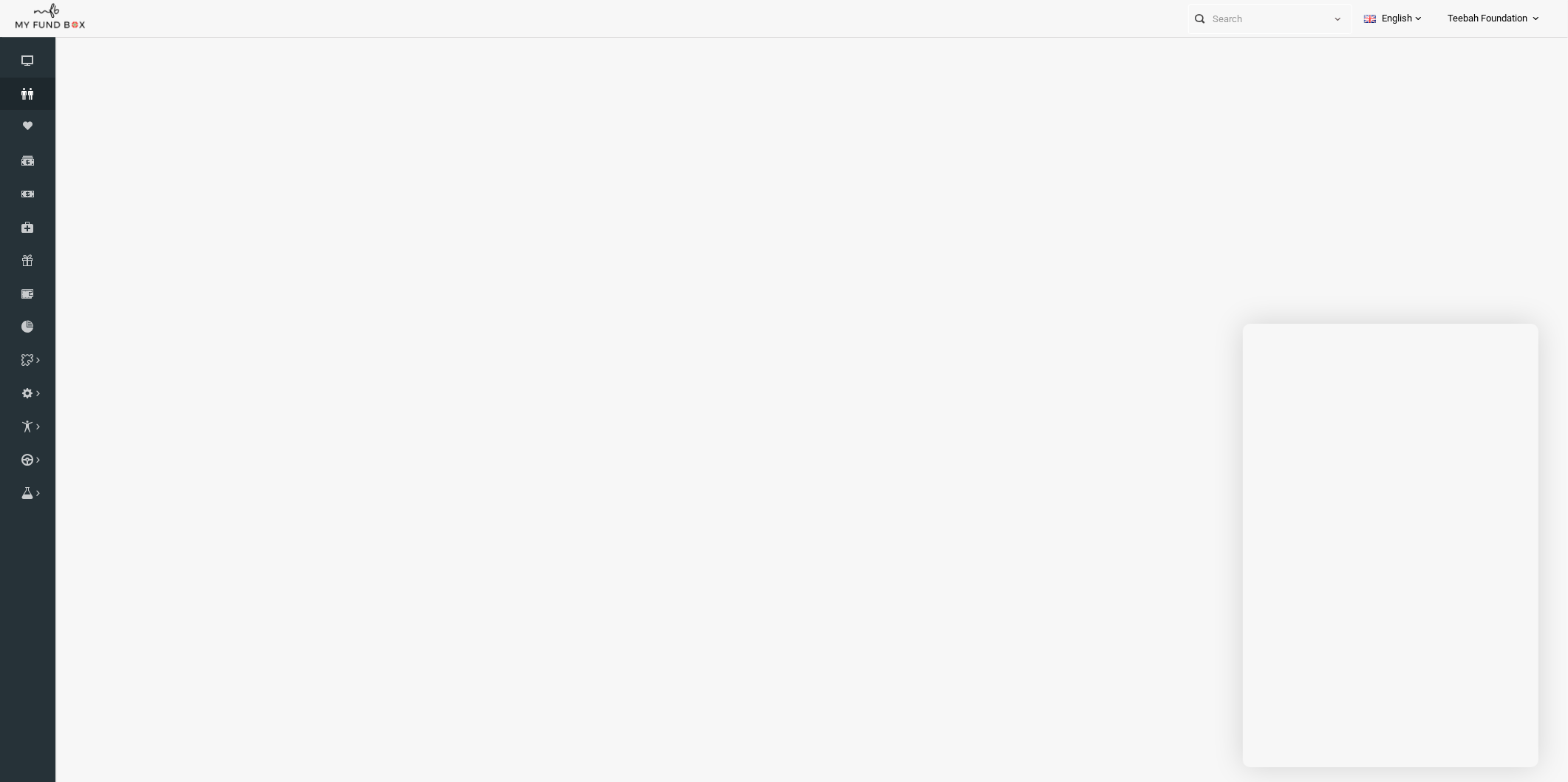
select select "100"
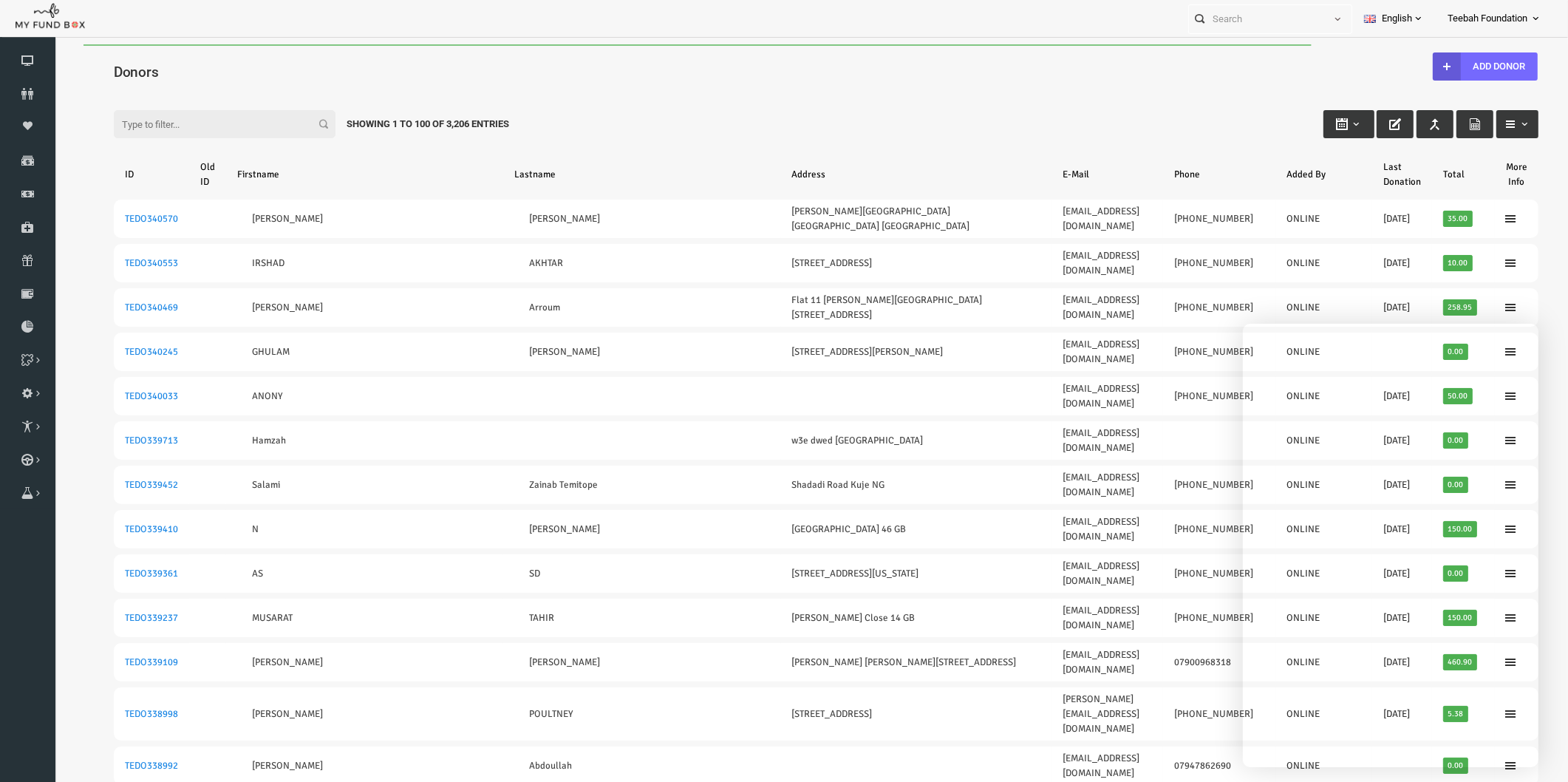
click at [870, 91] on div "Filter: Showing 1 to 100 of 3,206 Entries" at bounding box center [795, 110] width 1454 height 40
drag, startPoint x: 1149, startPoint y: 53, endPoint x: 1268, endPoint y: 45, distance: 119.3
click at [1149, 53] on div "Donors" at bounding box center [795, 70] width 1454 height 51
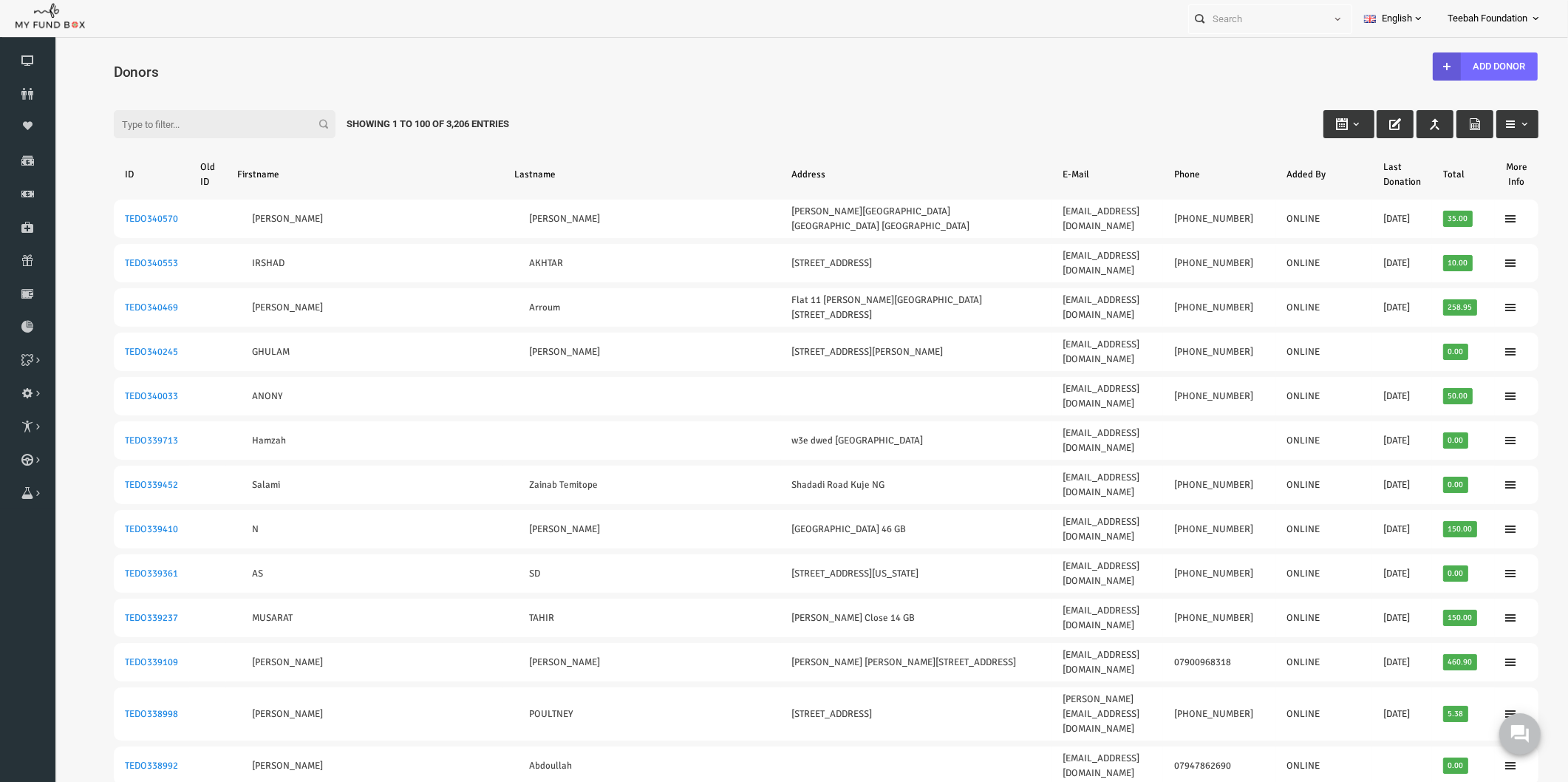
click at [169, 58] on div "Donors" at bounding box center [795, 70] width 1454 height 51
click at [38, 90] on icon at bounding box center [27, 94] width 55 height 12
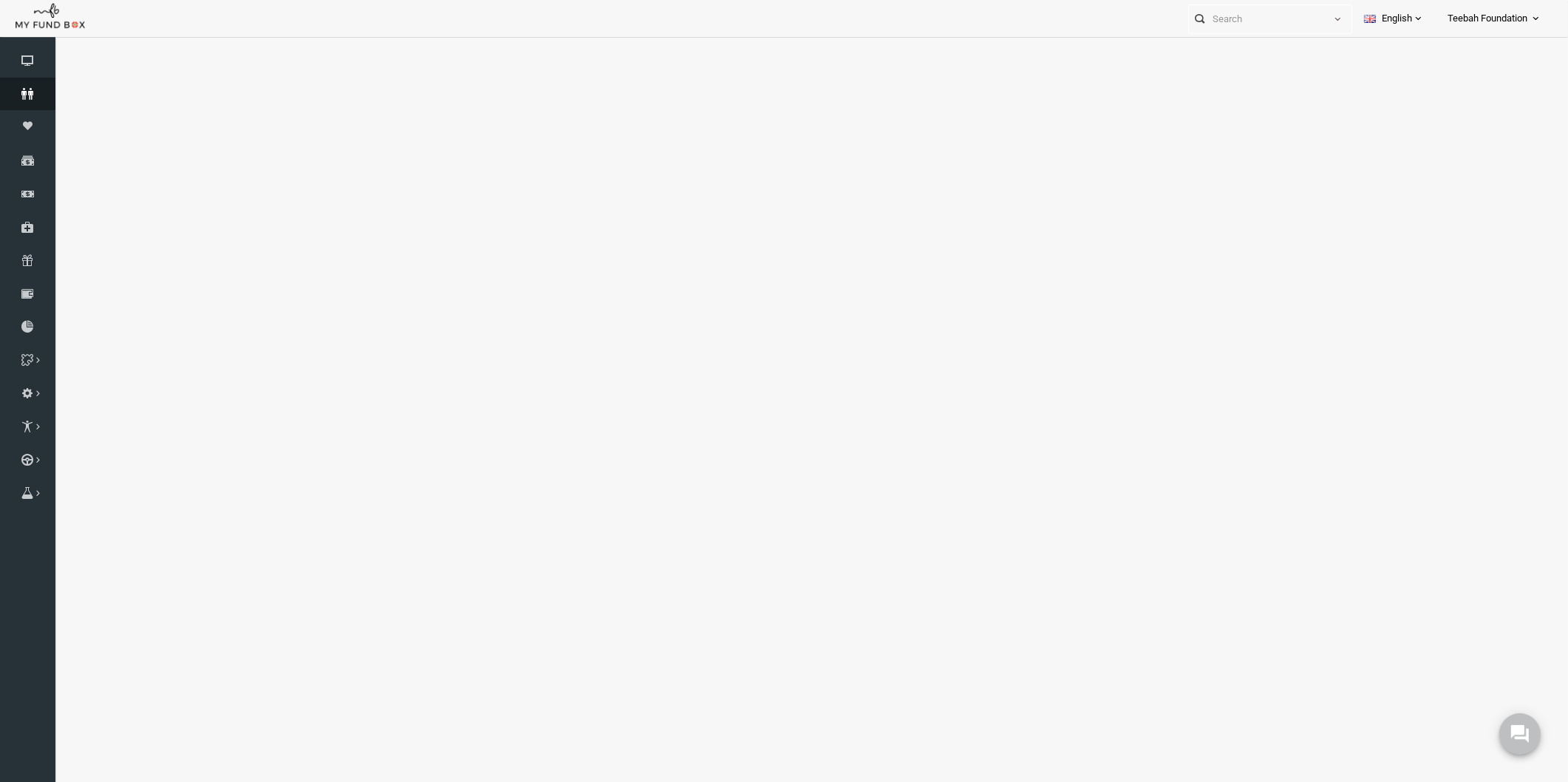
select select "100"
